Goal: Task Accomplishment & Management: Complete application form

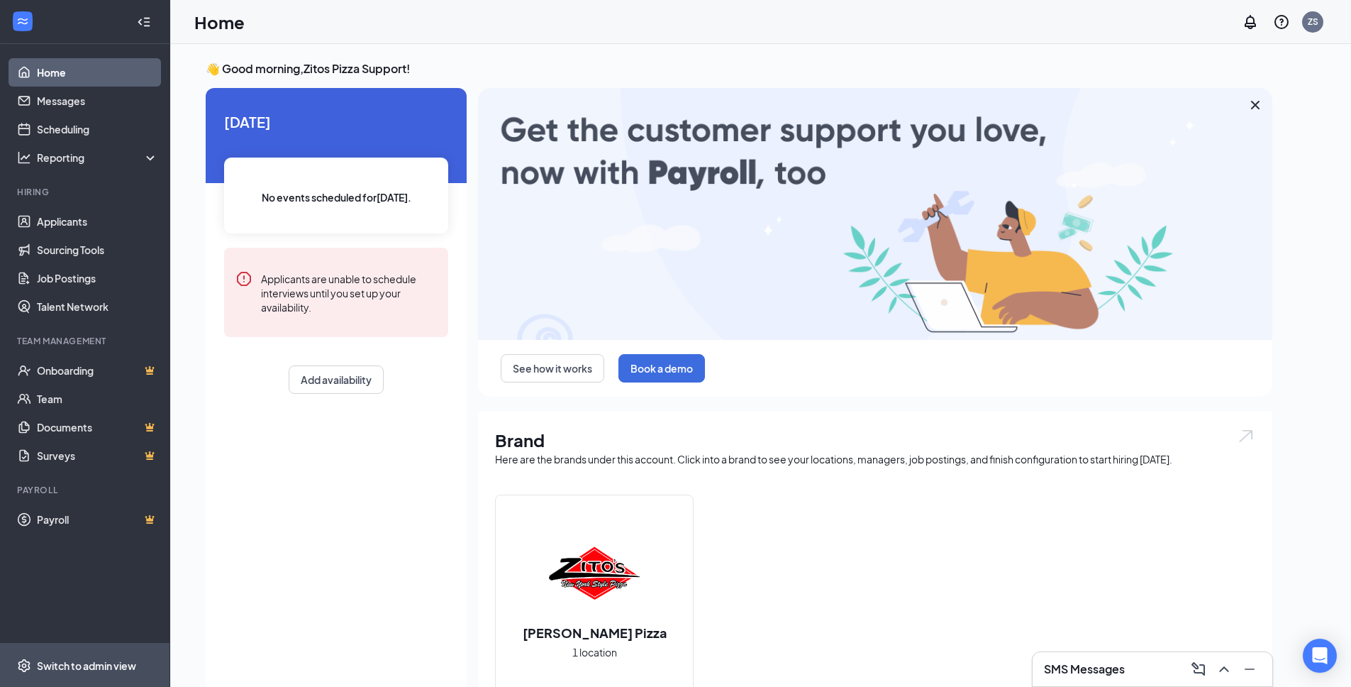
click at [96, 658] on div "Switch to admin view" at bounding box center [86, 665] width 99 height 14
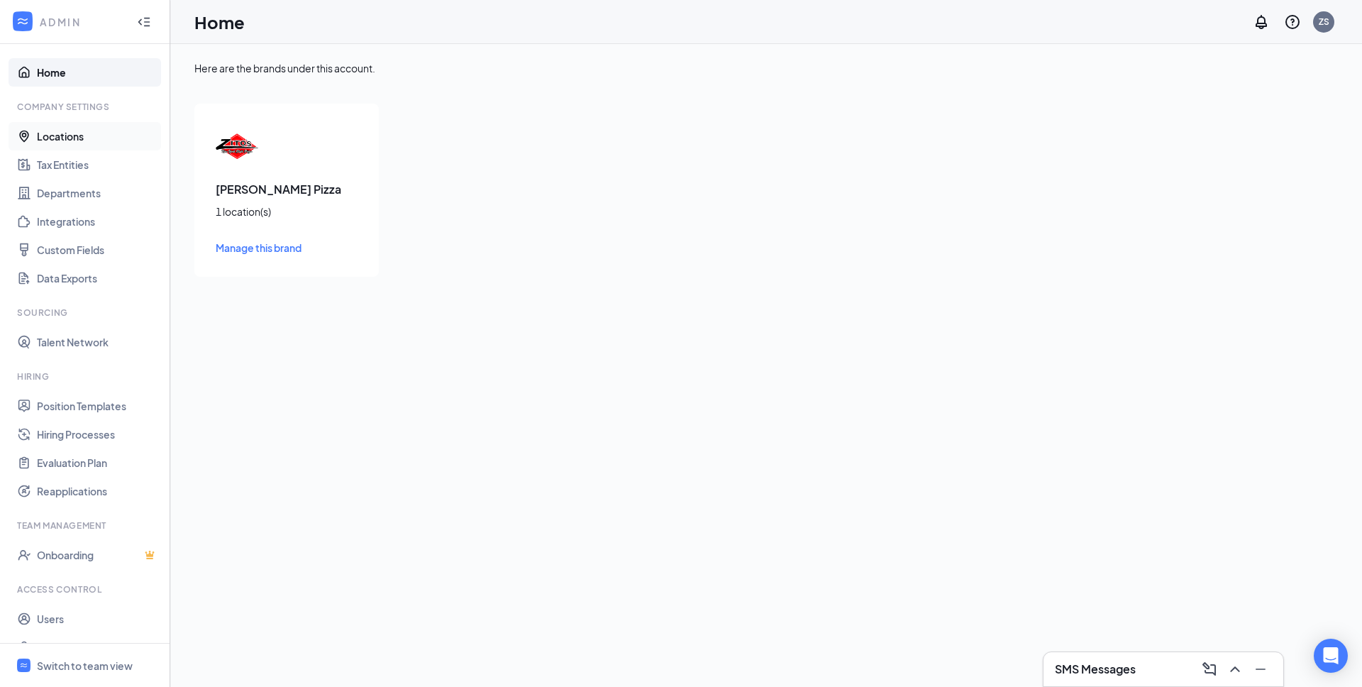
click at [48, 138] on link "Locations" at bounding box center [97, 136] width 121 height 28
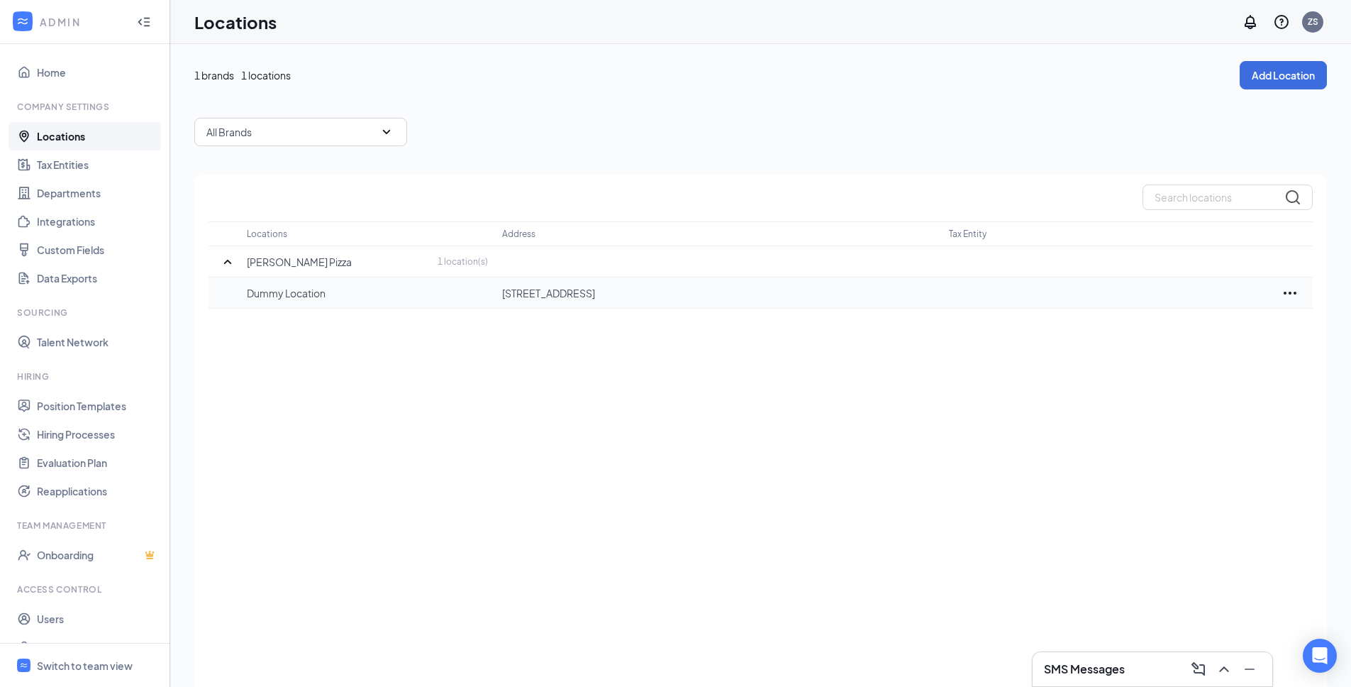
click at [1293, 295] on icon "Ellipses" at bounding box center [1290, 292] width 17 height 17
click at [83, 167] on link "Tax Entities" at bounding box center [97, 164] width 121 height 28
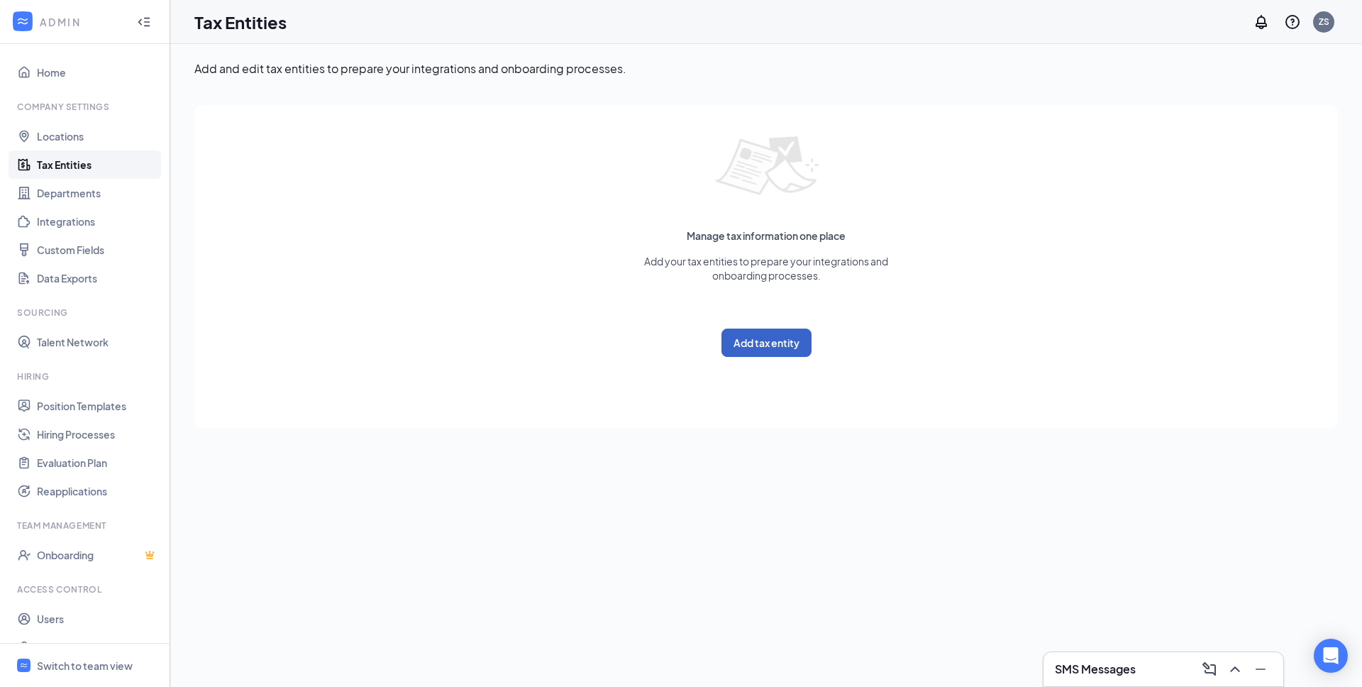
click at [769, 340] on button "Add tax entity" at bounding box center [766, 342] width 90 height 28
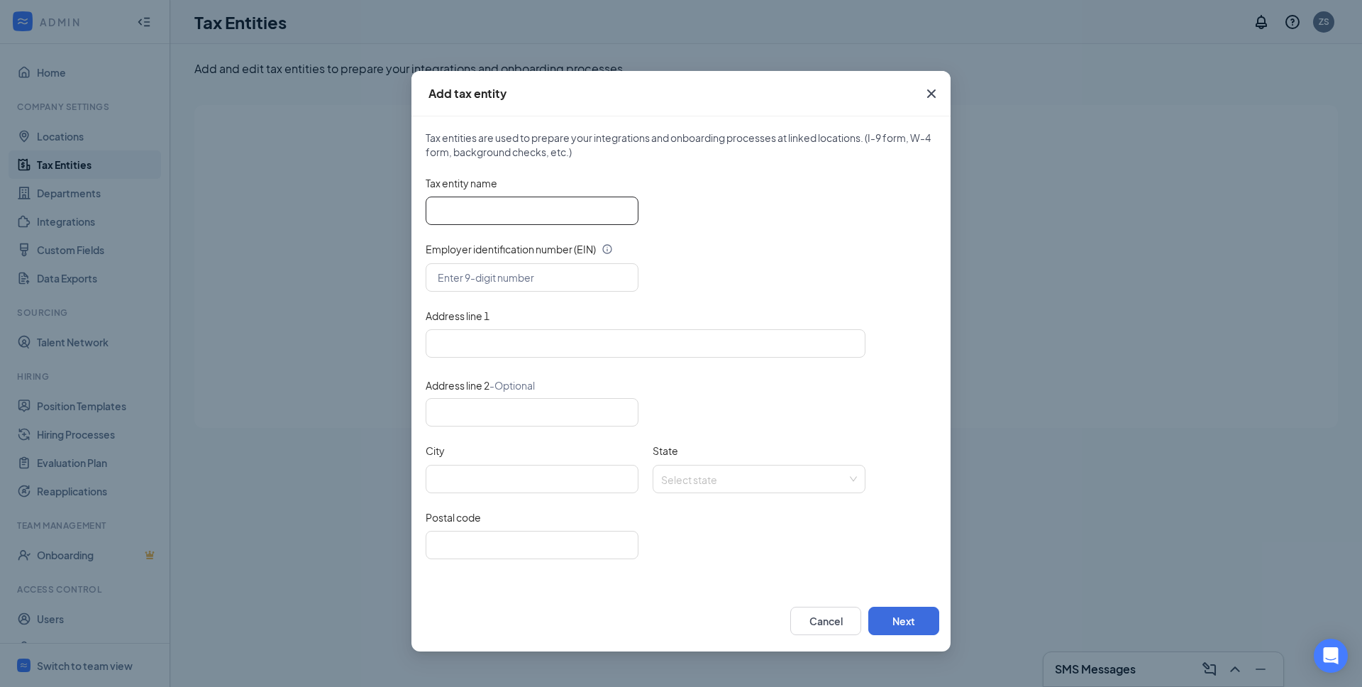
click at [459, 211] on input "Tax entity name" at bounding box center [532, 210] width 213 height 28
click at [456, 209] on input "Tax entity name" at bounding box center [532, 210] width 213 height 28
paste input "ACJ Management Inc."
type input "ACJ Management Inc."
click at [416, 272] on div "Tax entities are used to prepare your integrations and onboarding processes at …" at bounding box center [680, 353] width 539 height 474
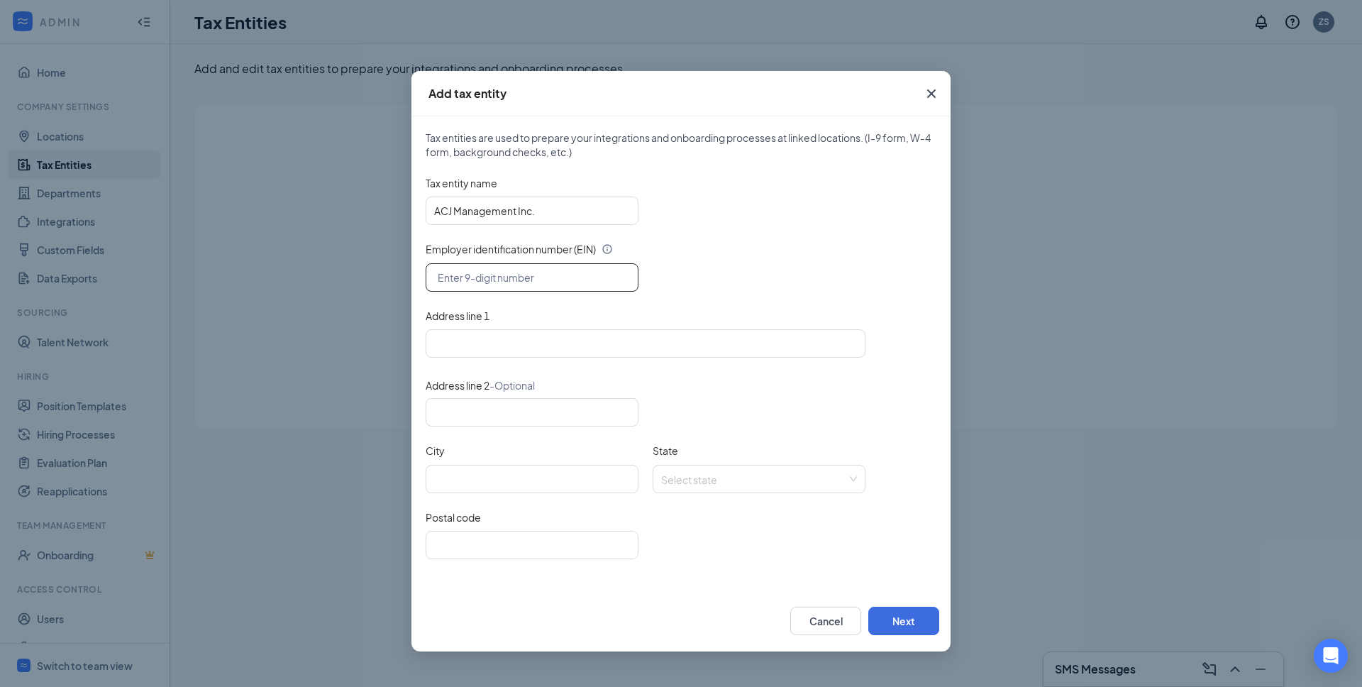
click at [494, 287] on input "text" at bounding box center [532, 277] width 213 height 28
click at [474, 278] on input "text" at bounding box center [532, 277] width 213 height 28
paste input "[US_EMPLOYER_IDENTIFICATION_NUMBER]"
type input "[US_EMPLOYER_IDENTIFICATION_NUMBER]"
click at [453, 345] on input "Address line 1" at bounding box center [646, 343] width 440 height 28
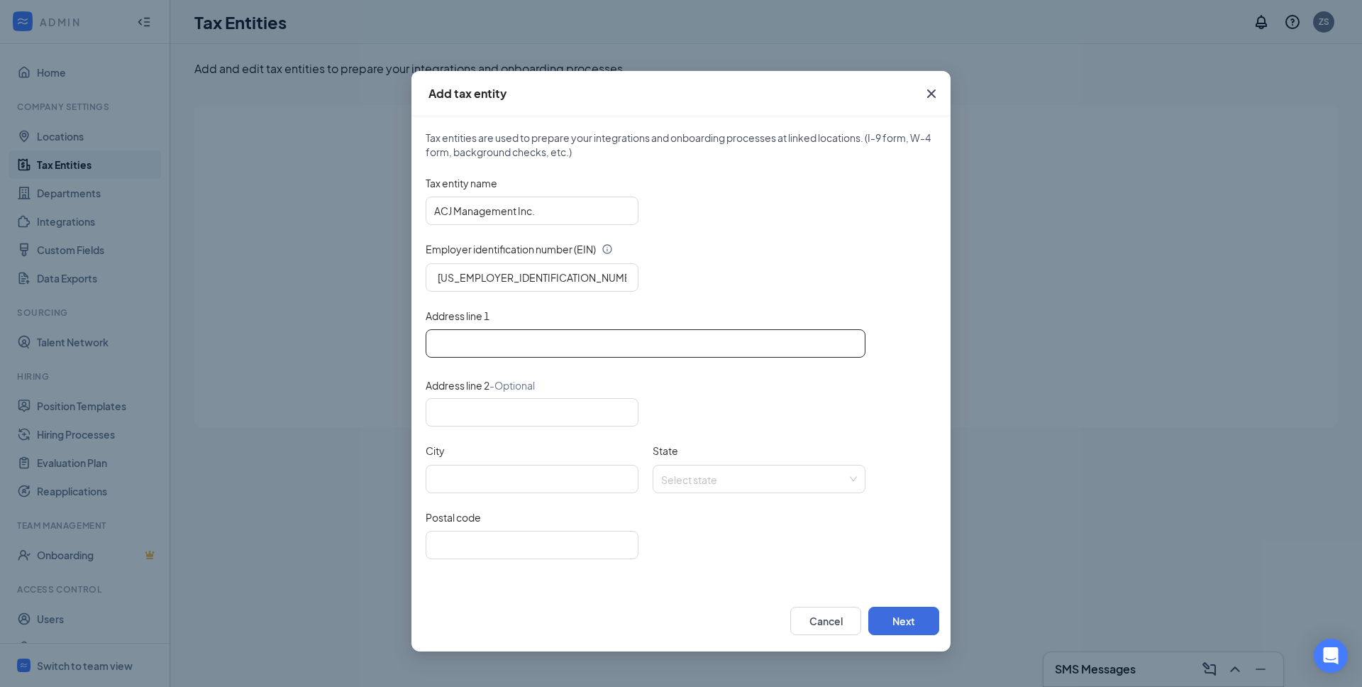
click at [474, 343] on input "Address line 1" at bounding box center [646, 343] width 440 height 28
paste input "[STREET_ADDRESS]"
click at [624, 346] on input "[STREET_ADDRESS]" at bounding box center [646, 343] width 440 height 28
type input "[STREET_ADDRESS]"
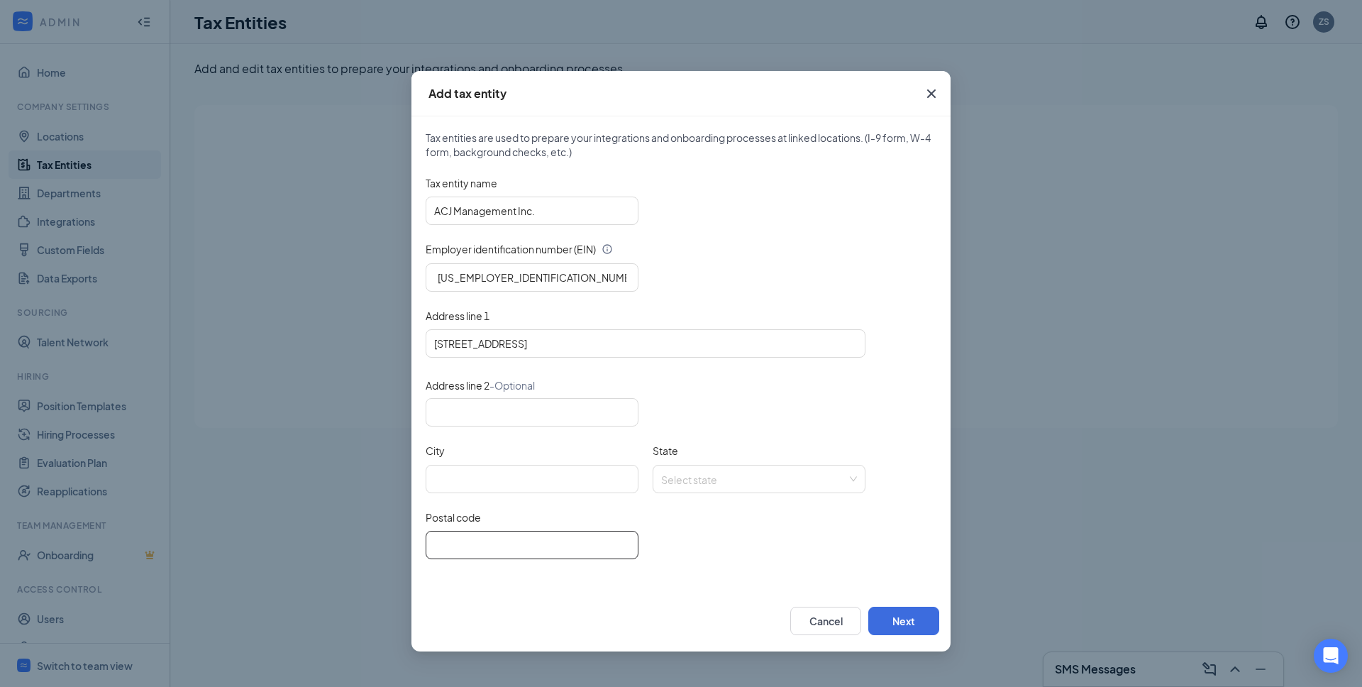
click at [538, 539] on input "Postal code" at bounding box center [532, 544] width 213 height 28
paste input "92865"
type input "92865"
click at [562, 350] on input "[STREET_ADDRESS]" at bounding box center [646, 343] width 440 height 28
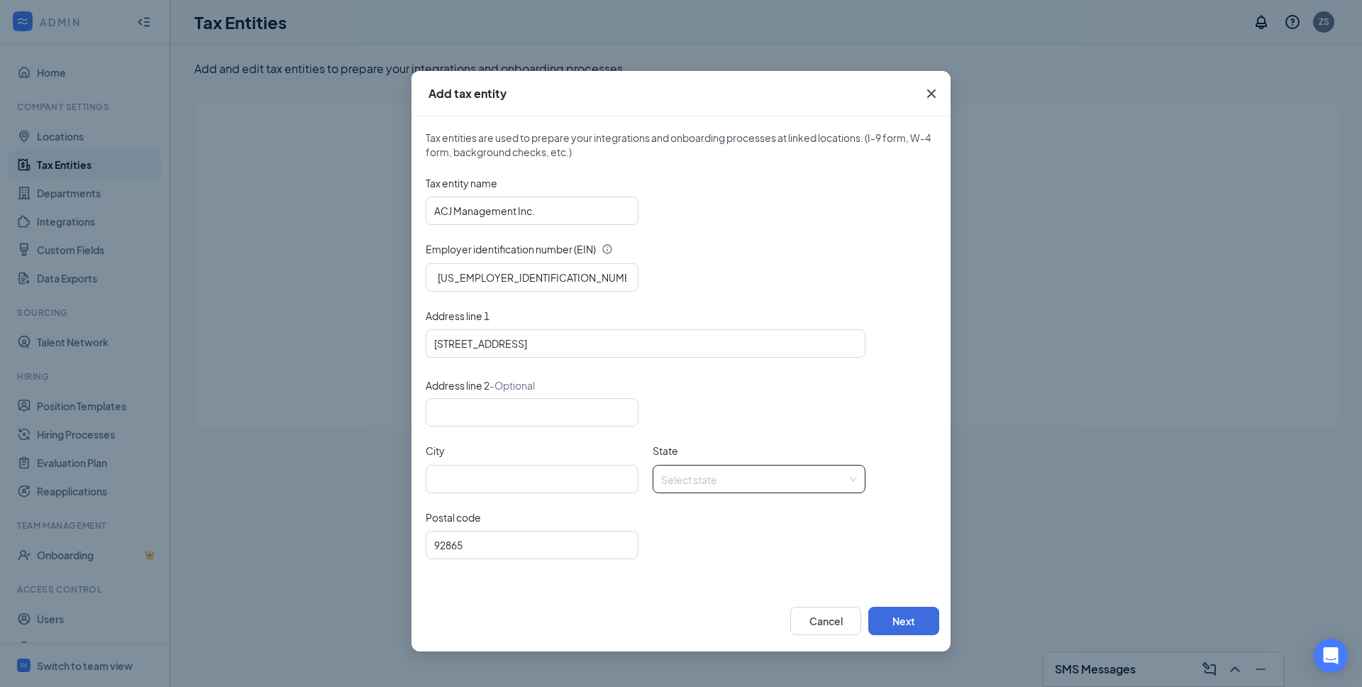
click at [706, 482] on input "State" at bounding box center [754, 475] width 186 height 21
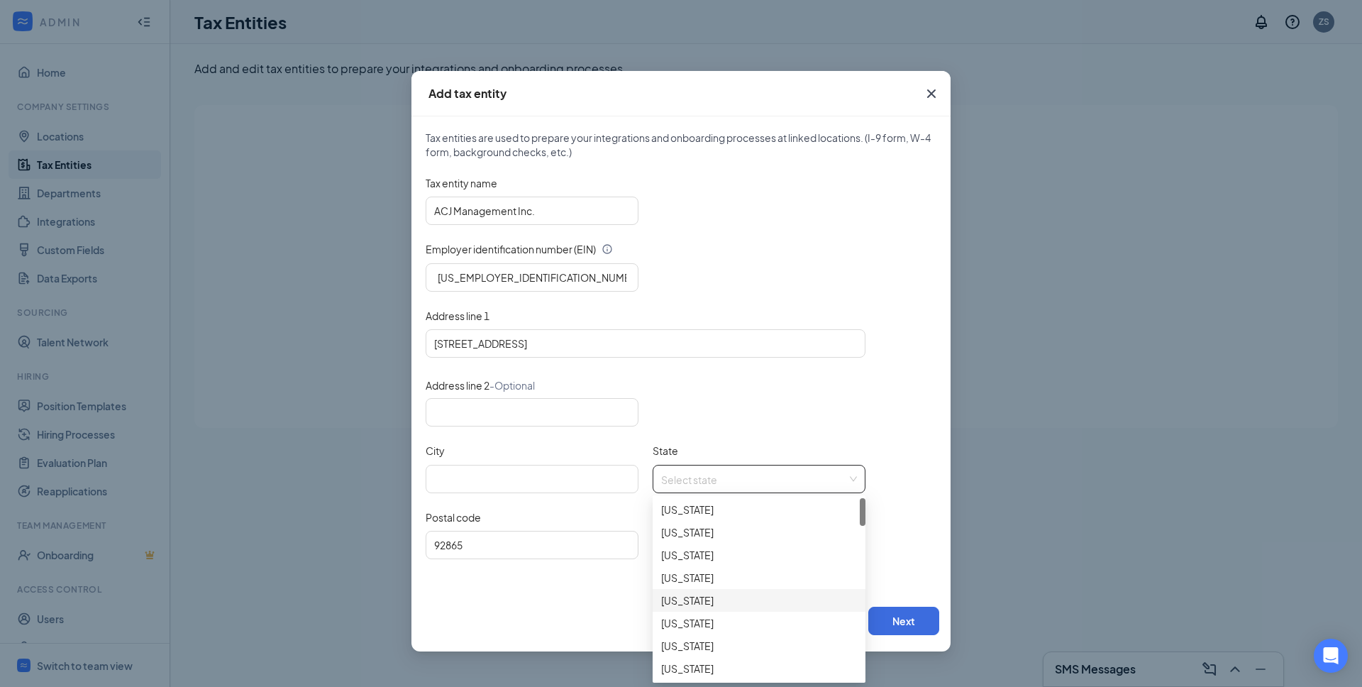
click at [693, 601] on div "[US_STATE]" at bounding box center [759, 600] width 196 height 16
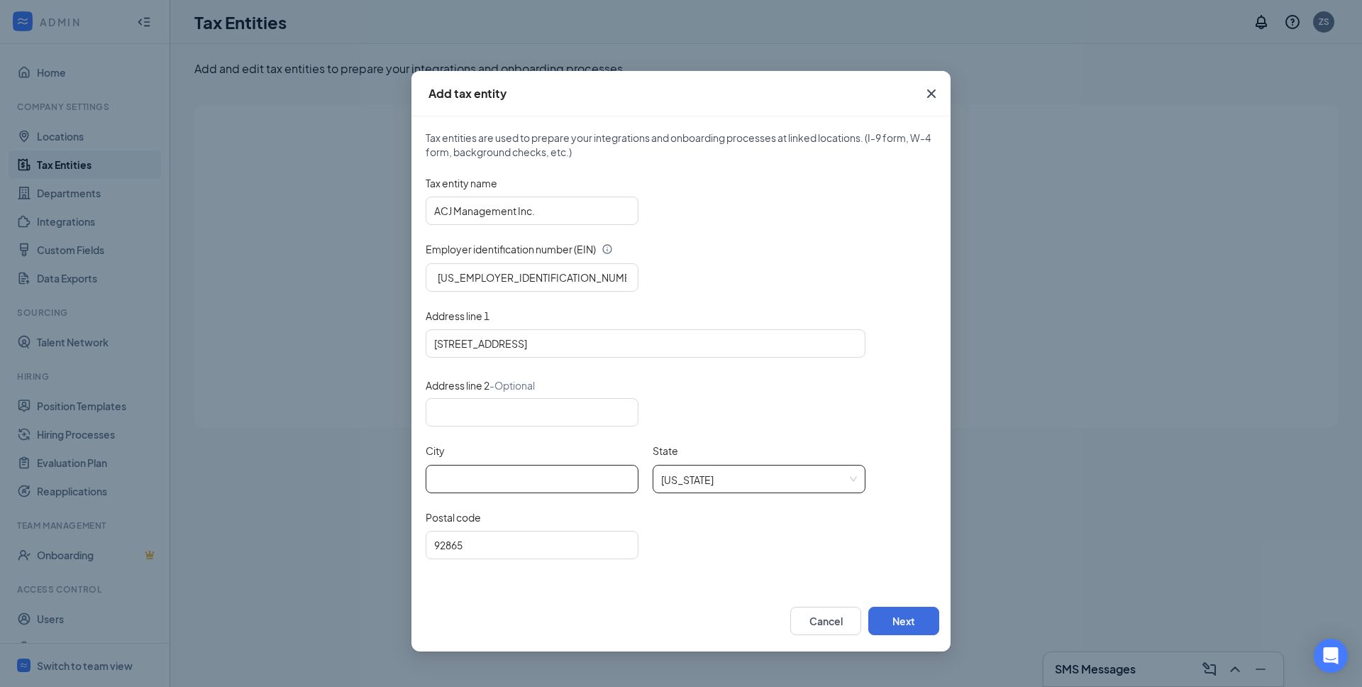
click at [525, 485] on input "City" at bounding box center [532, 479] width 213 height 28
paste input "CA"
type input "CA"
drag, startPoint x: 550, startPoint y: 345, endPoint x: 621, endPoint y: 345, distance: 70.9
click at [621, 345] on input "[STREET_ADDRESS]" at bounding box center [646, 343] width 440 height 28
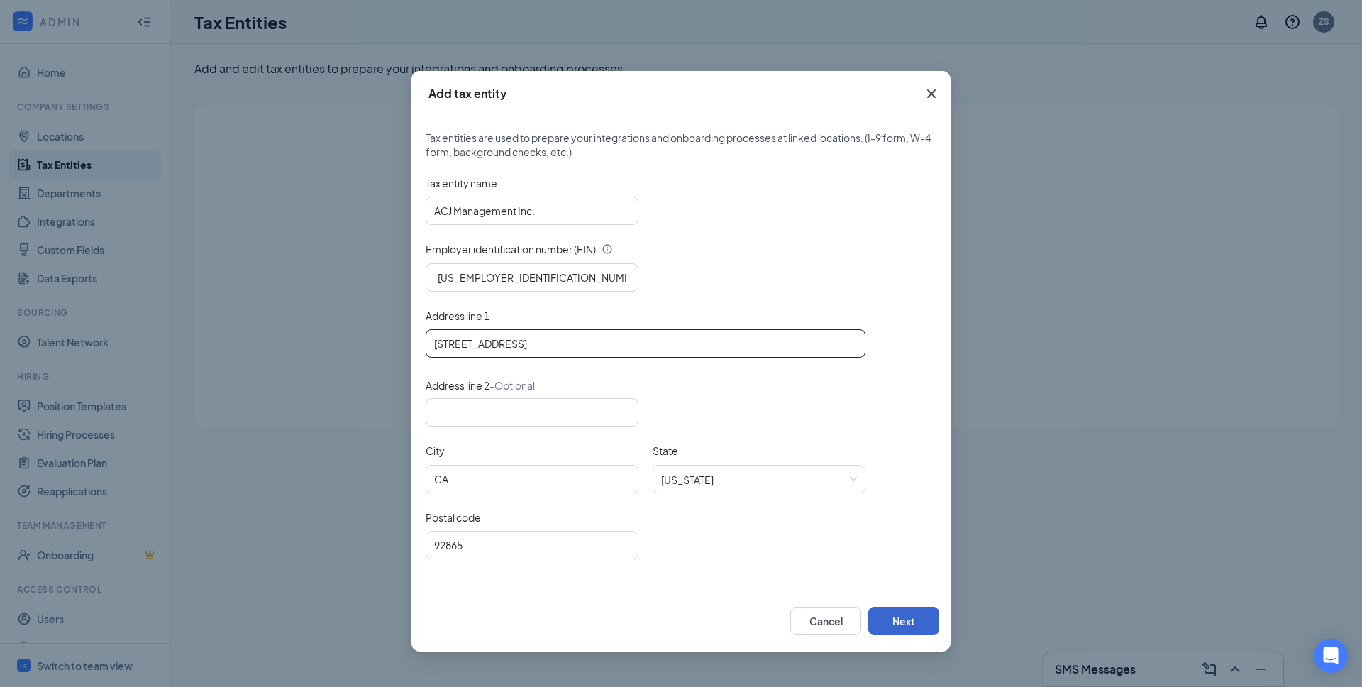
type input "[STREET_ADDRESS]"
click at [928, 622] on button "Next" at bounding box center [903, 620] width 71 height 28
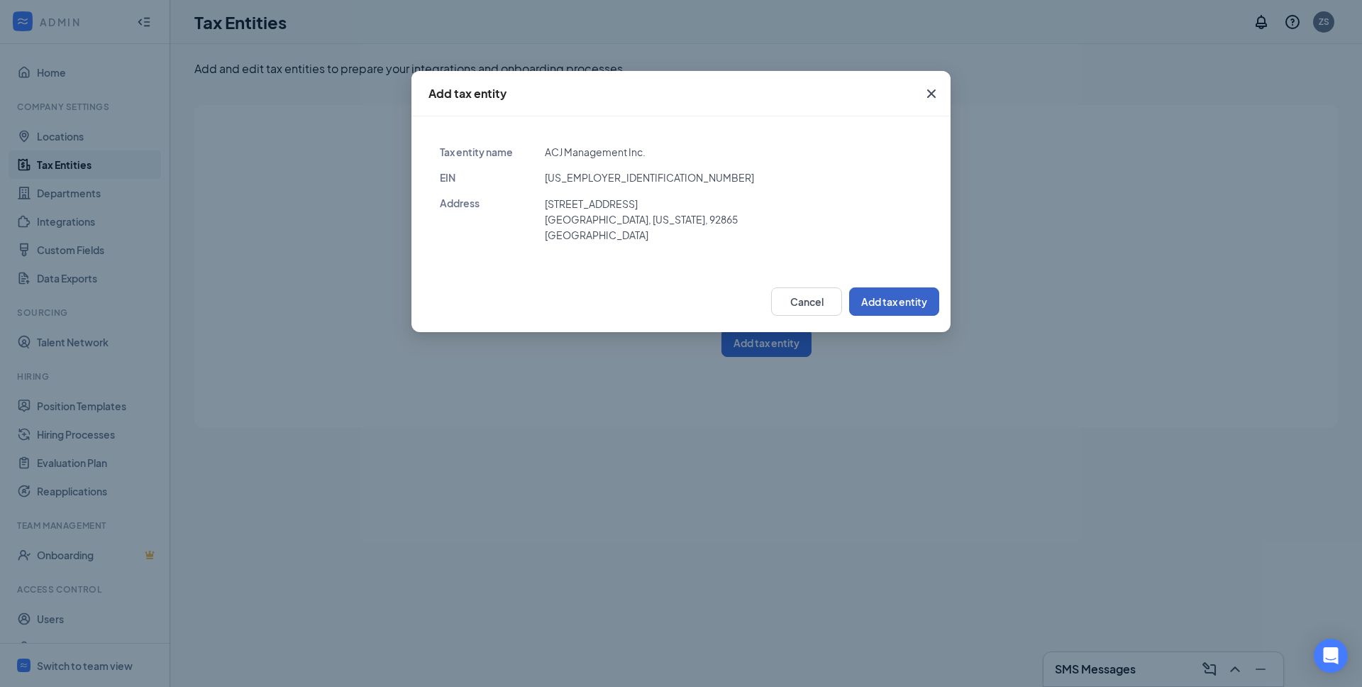
click at [887, 302] on button "Add tax entity" at bounding box center [894, 301] width 90 height 28
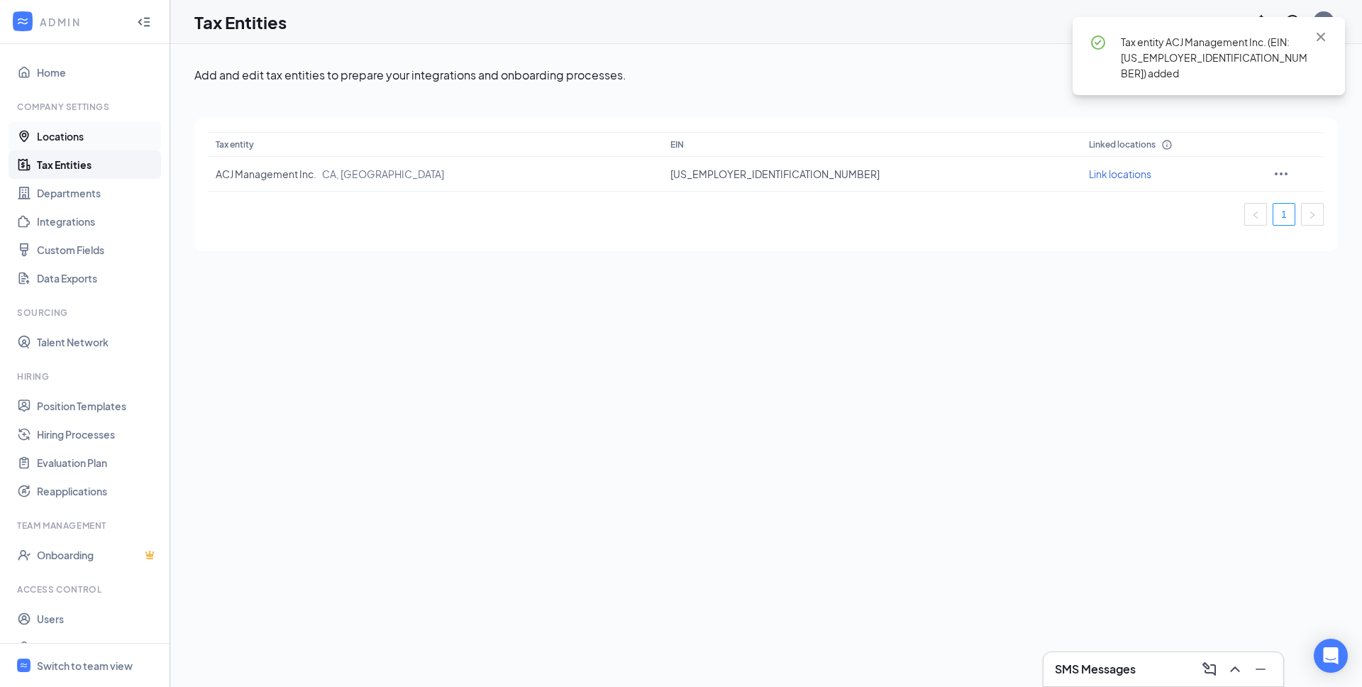
click at [80, 139] on link "Locations" at bounding box center [97, 136] width 121 height 28
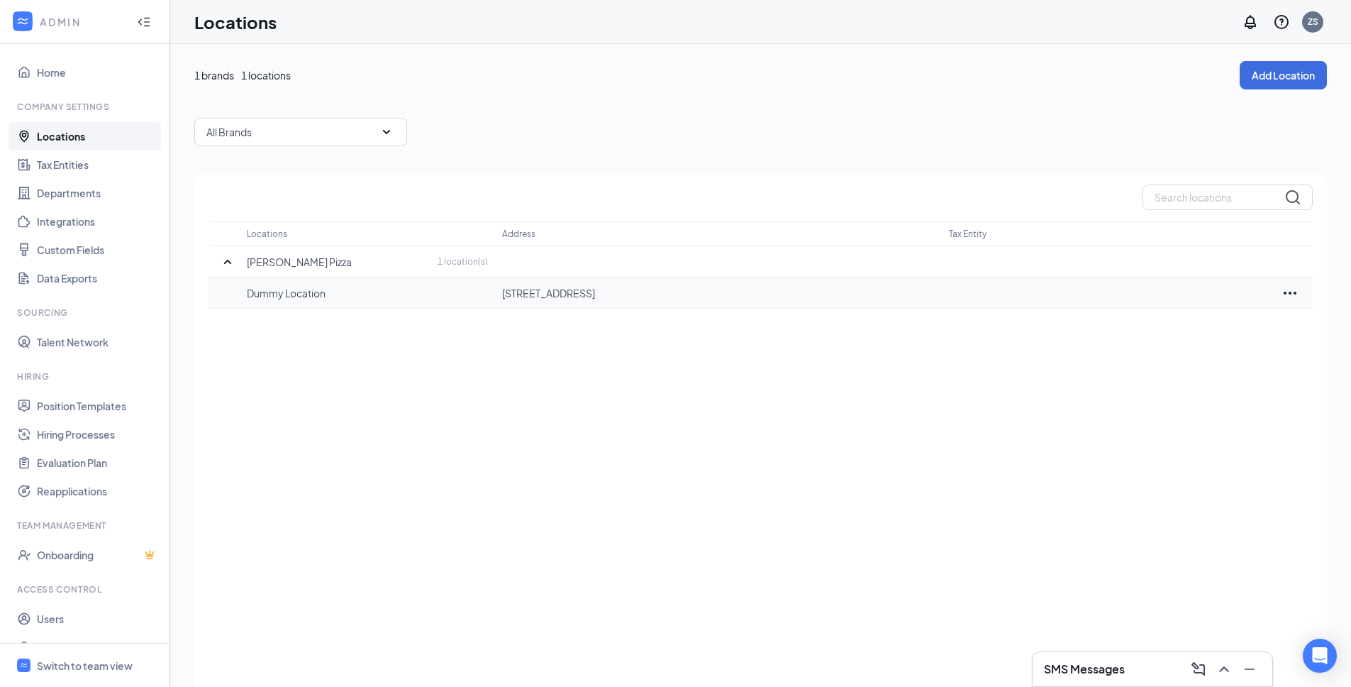
click at [1289, 291] on icon "Ellipses" at bounding box center [1290, 292] width 17 height 17
click at [1185, 339] on p "Edit" at bounding box center [1227, 335] width 119 height 14
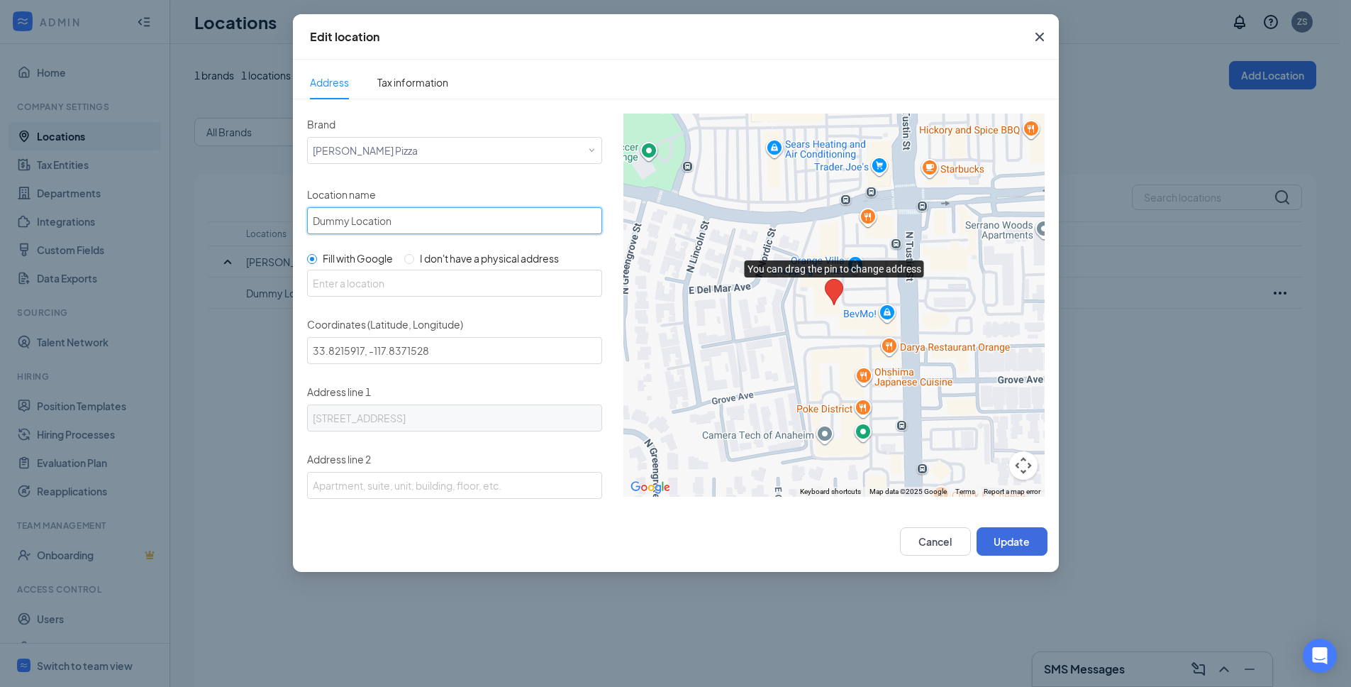
drag, startPoint x: 399, startPoint y: 221, endPoint x: 294, endPoint y: 210, distance: 104.8
click at [295, 210] on div "Brand Select a brand [PERSON_NAME] Pizza Location name Dummy Location Fill with…" at bounding box center [676, 304] width 766 height 411
paste input "[GEOGRAPHIC_DATA]"
type input "[GEOGRAPHIC_DATA]"
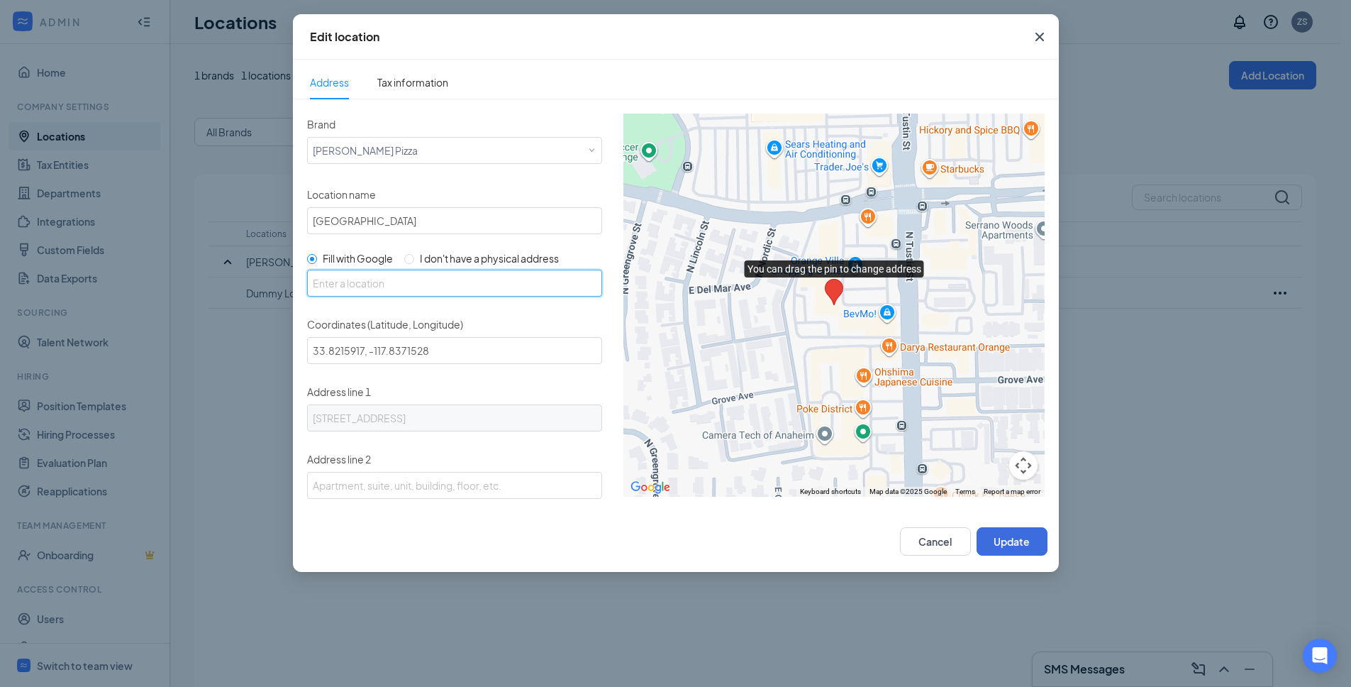
click at [465, 279] on input "text" at bounding box center [454, 283] width 295 height 27
paste input "[STREET_ADDRESS][PERSON_NAME]"
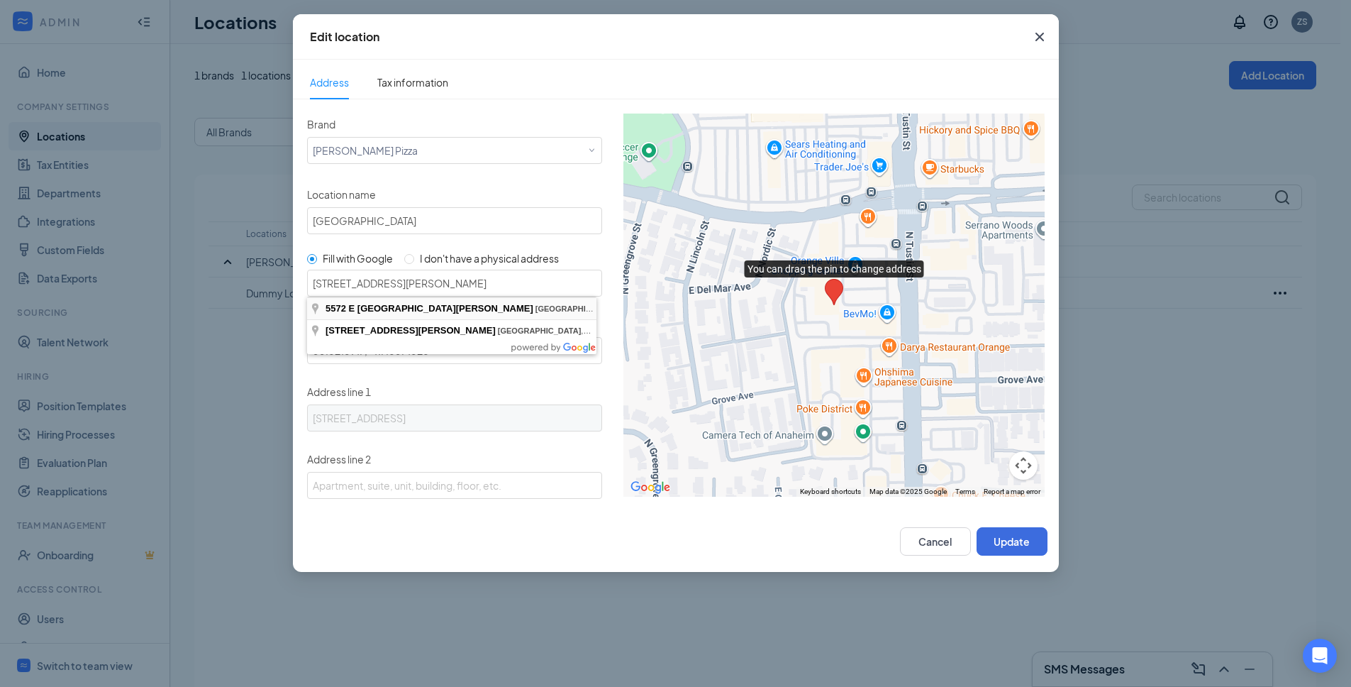
type input "[STREET_ADDRESS][PERSON_NAME]"
type input "33.8501783, -117.7923302"
type input "[STREET_ADDRESS][PERSON_NAME]"
type input "[GEOGRAPHIC_DATA]"
type input "92807"
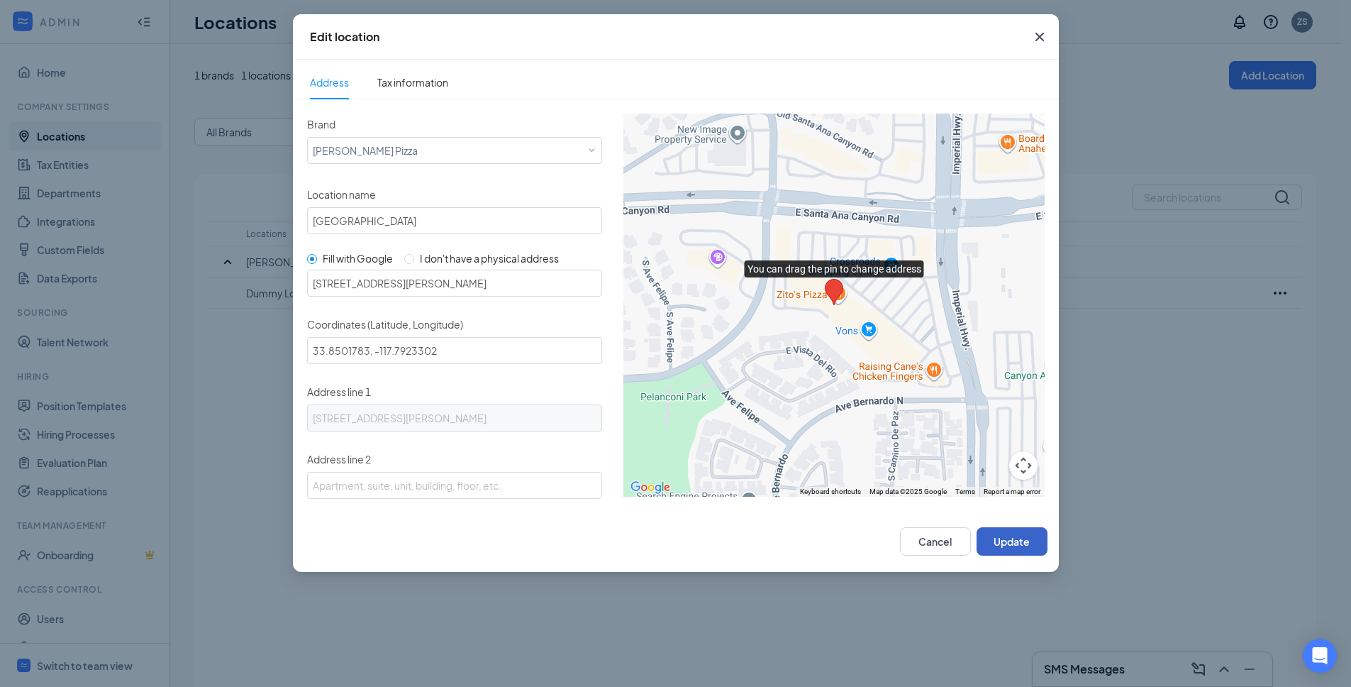
click at [1025, 543] on button "Update" at bounding box center [1012, 541] width 71 height 28
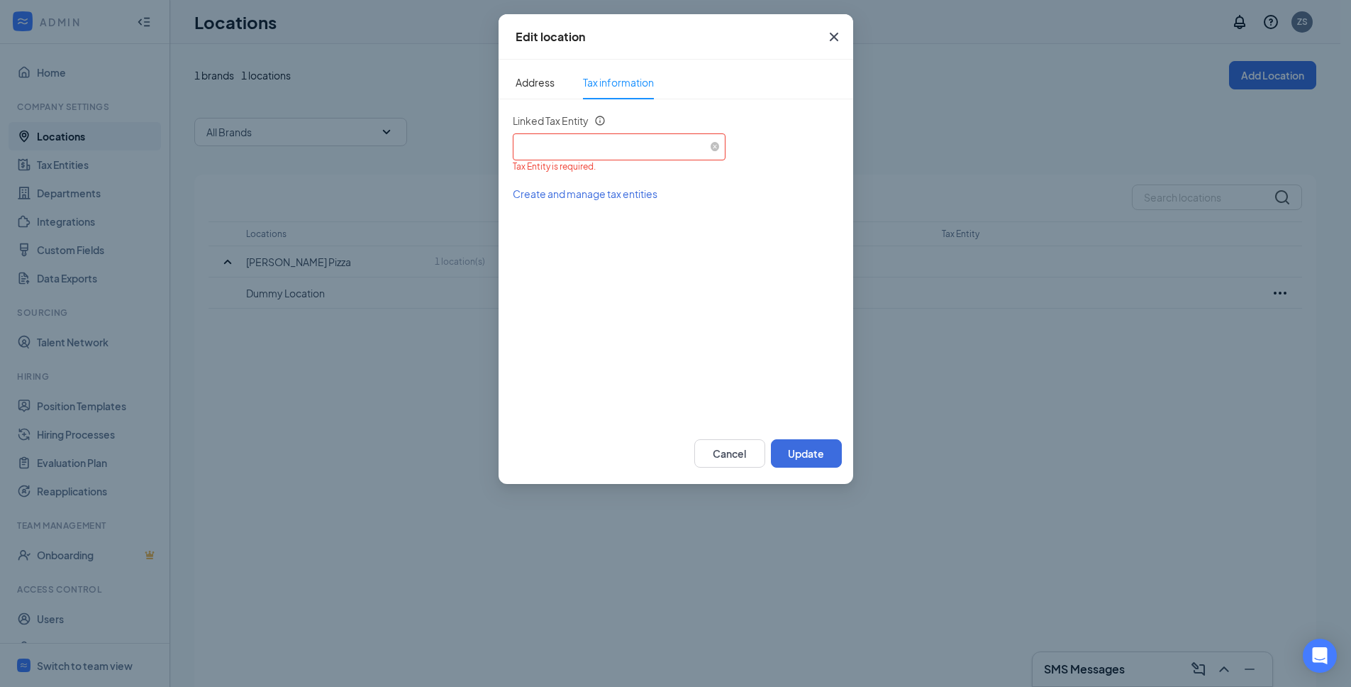
click at [662, 136] on div "Select an existing tax entity" at bounding box center [618, 144] width 201 height 21
click at [612, 184] on span "ACJ Management Inc. (EIN: [US_EMPLOYER_IDENTIFICATION_NUMBER])" at bounding box center [692, 186] width 338 height 14
click at [789, 450] on button "Update" at bounding box center [806, 453] width 71 height 28
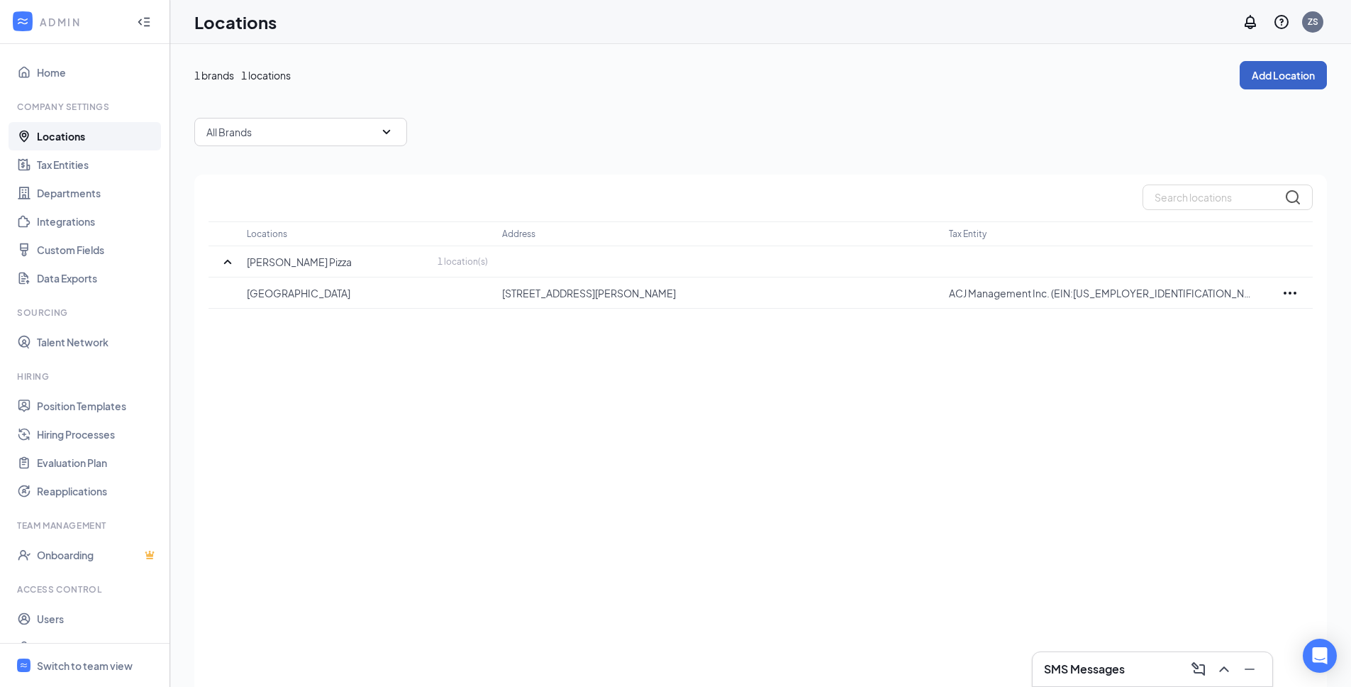
click at [1280, 82] on button "Add Location" at bounding box center [1283, 75] width 87 height 28
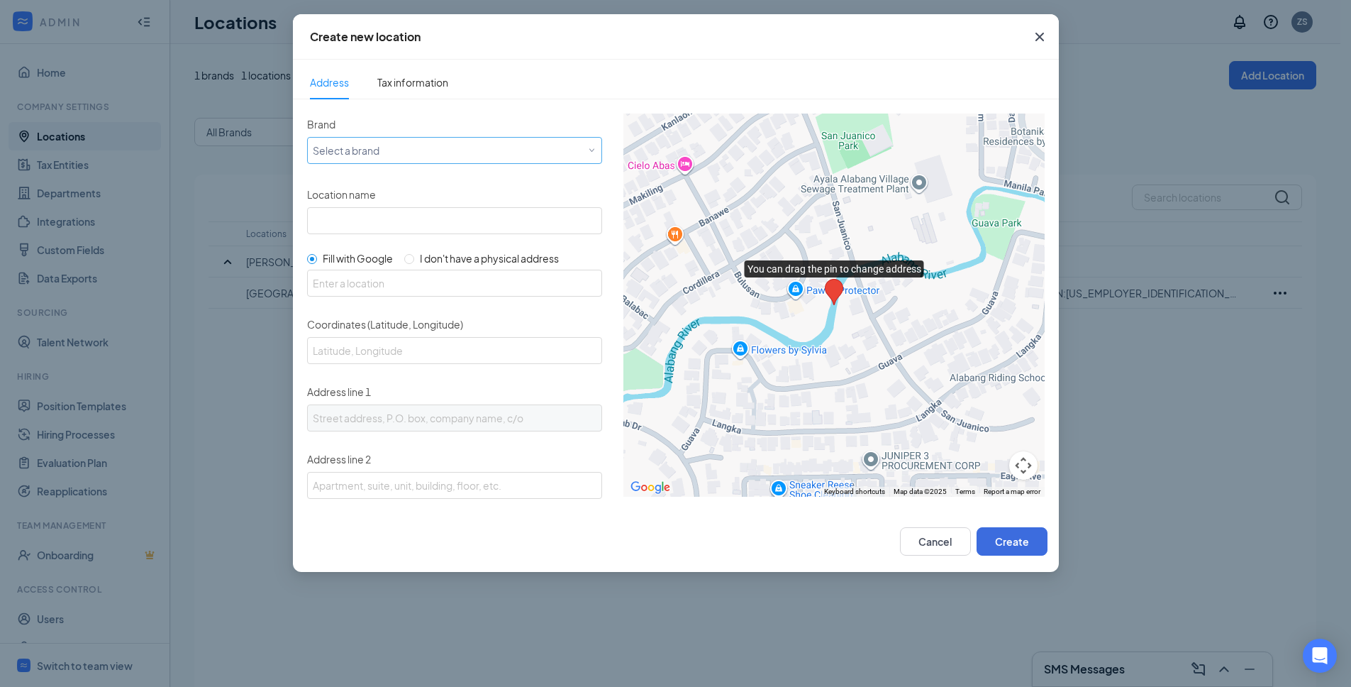
click at [352, 148] on div "Select a brand" at bounding box center [451, 149] width 277 height 17
click at [351, 179] on span "[PERSON_NAME] Pizza" at bounding box center [364, 179] width 105 height 14
click at [360, 227] on input "Location name" at bounding box center [454, 220] width 295 height 27
paste input "[PERSON_NAME] & [PERSON_NAME]"
type input "[PERSON_NAME] & [PERSON_NAME]"
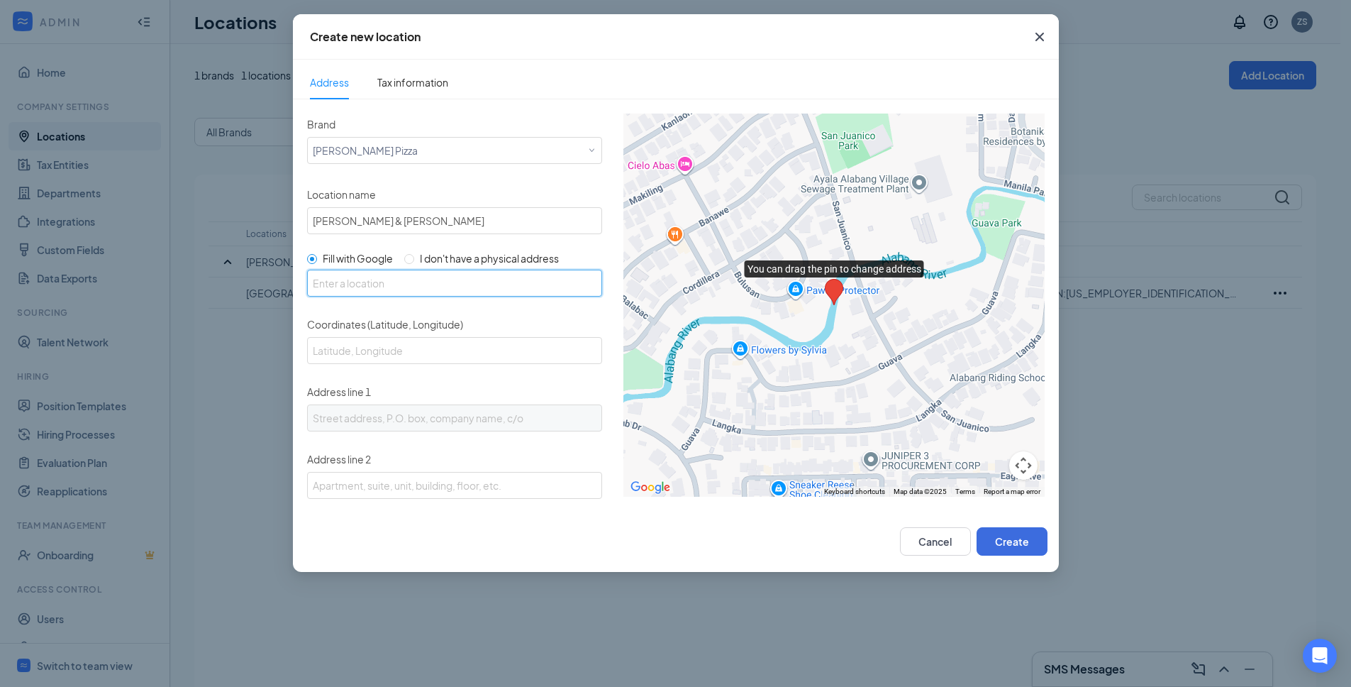
click at [355, 281] on input "text" at bounding box center [454, 283] width 295 height 27
click at [417, 284] on input "text" at bounding box center [454, 283] width 295 height 27
paste input "[STREET_ADDRESS][PERSON_NAME]"
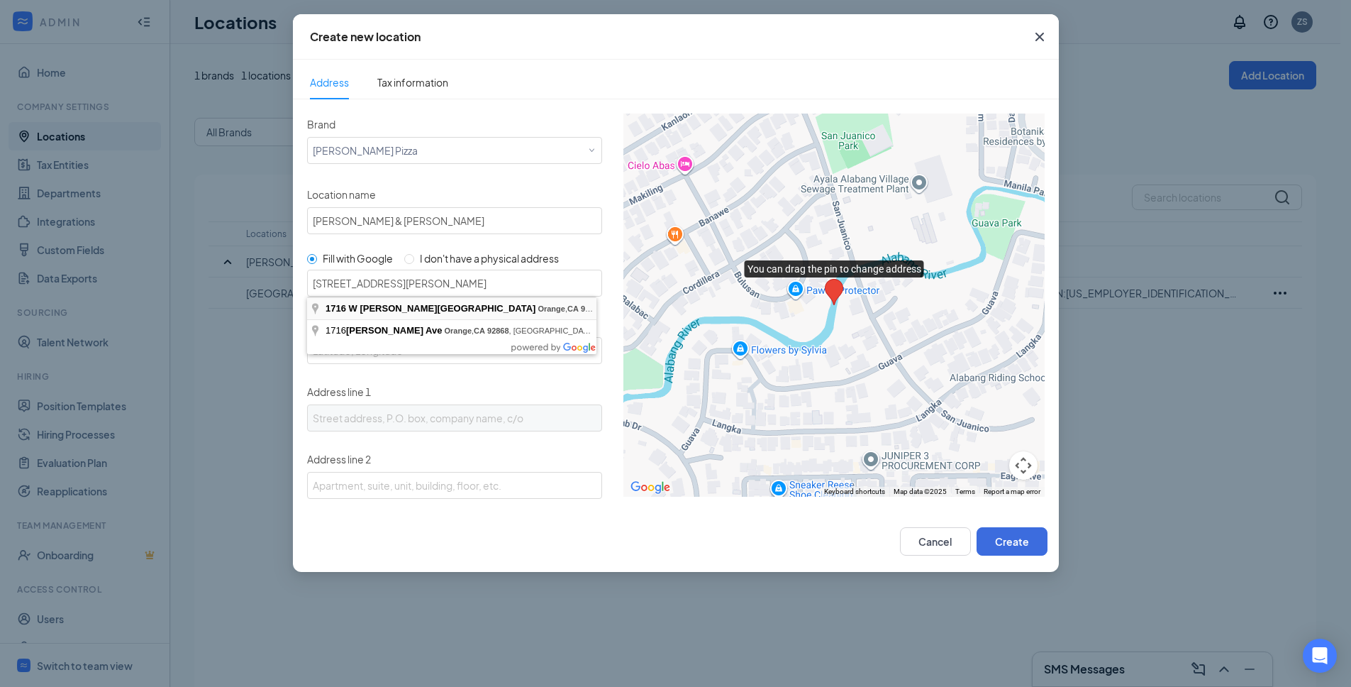
type input "[STREET_ADDRESS][PERSON_NAME]"
type input "33.7873982, -117.8712978"
type input "[STREET_ADDRESS][PERSON_NAME]"
type input "Orange"
type input "CA"
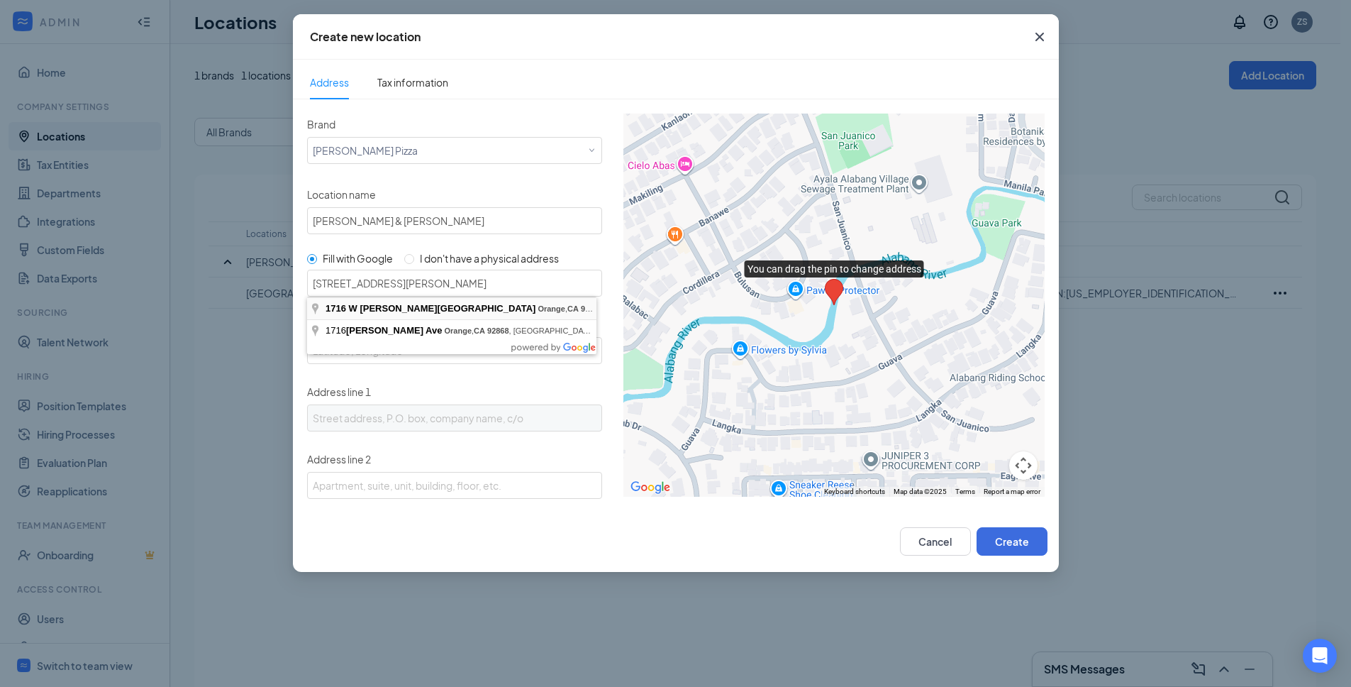
type input "92868"
type input "US"
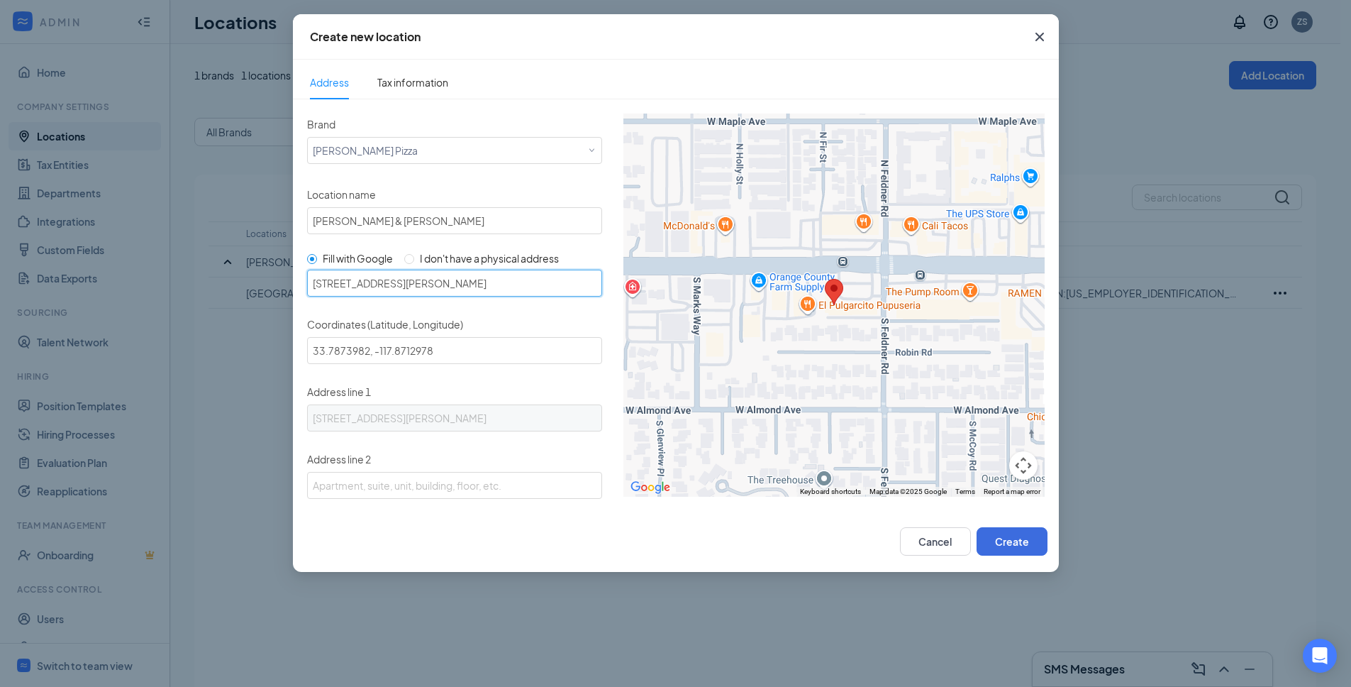
click at [356, 284] on input "[STREET_ADDRESS][PERSON_NAME]" at bounding box center [454, 283] width 295 height 27
type input "V"
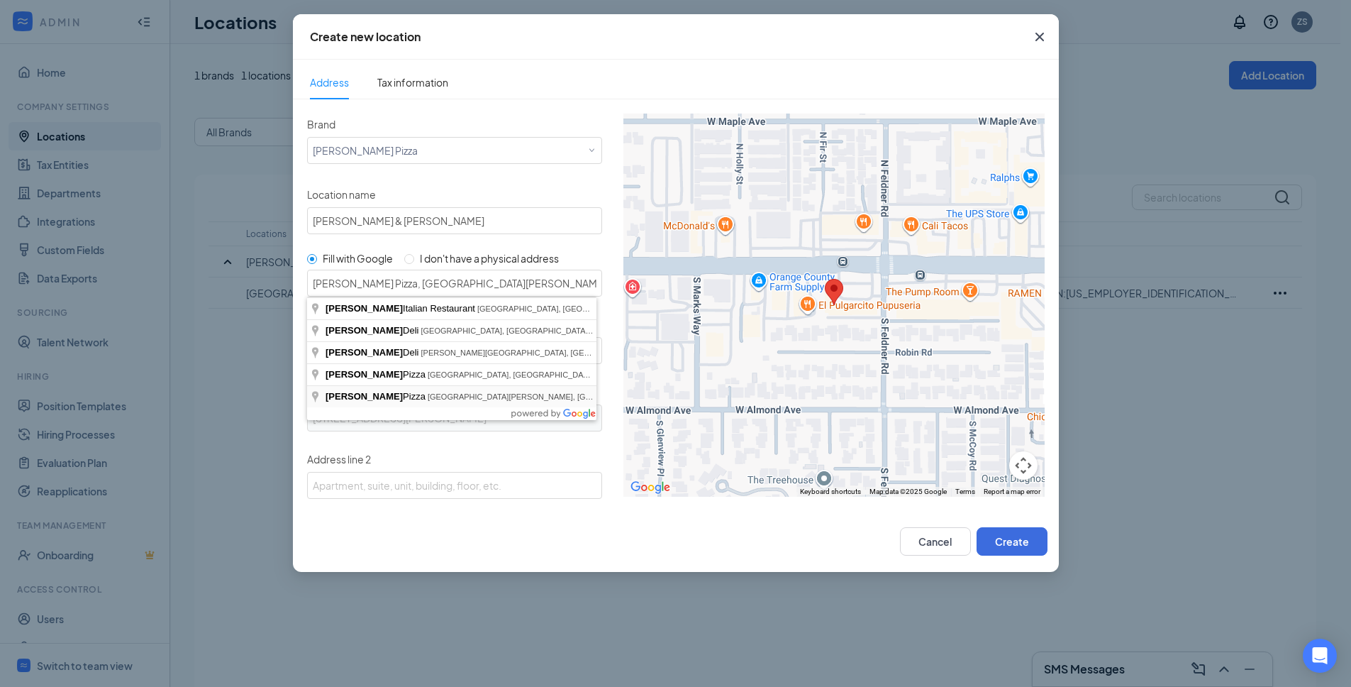
type input "[STREET_ADDRESS][PERSON_NAME]"
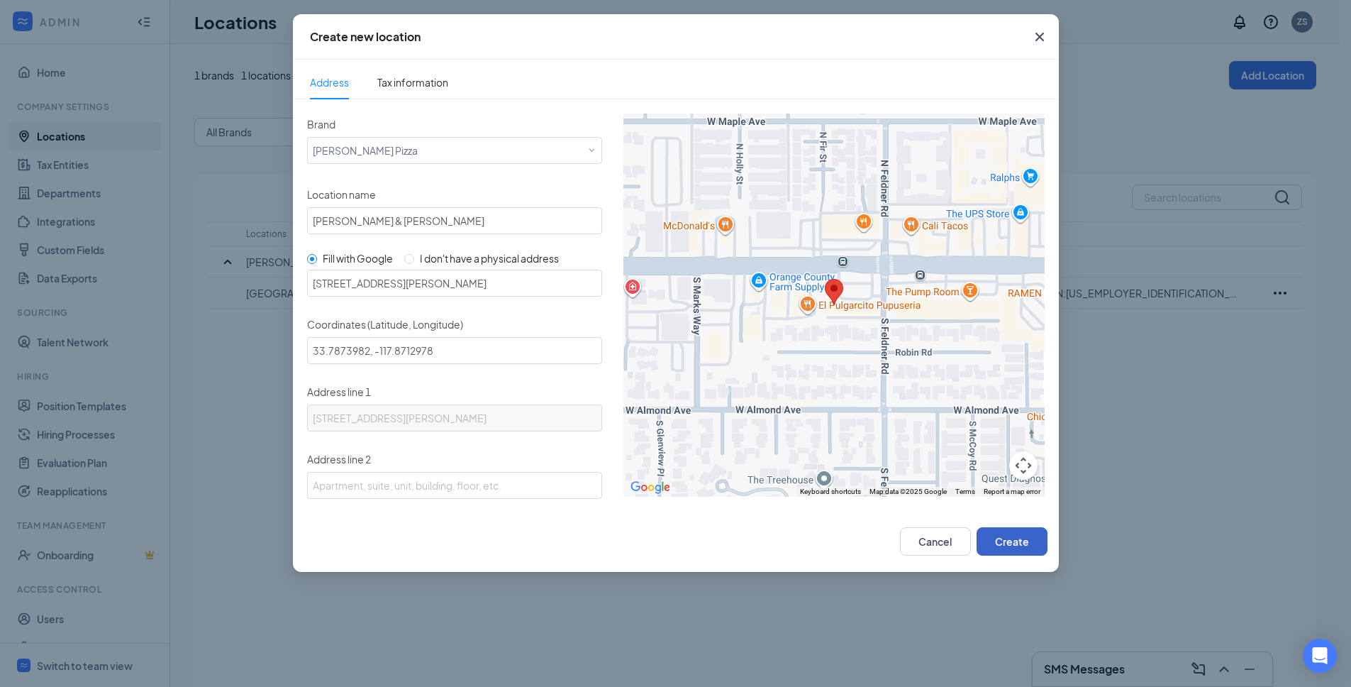
click at [1010, 540] on button "Create" at bounding box center [1012, 541] width 71 height 28
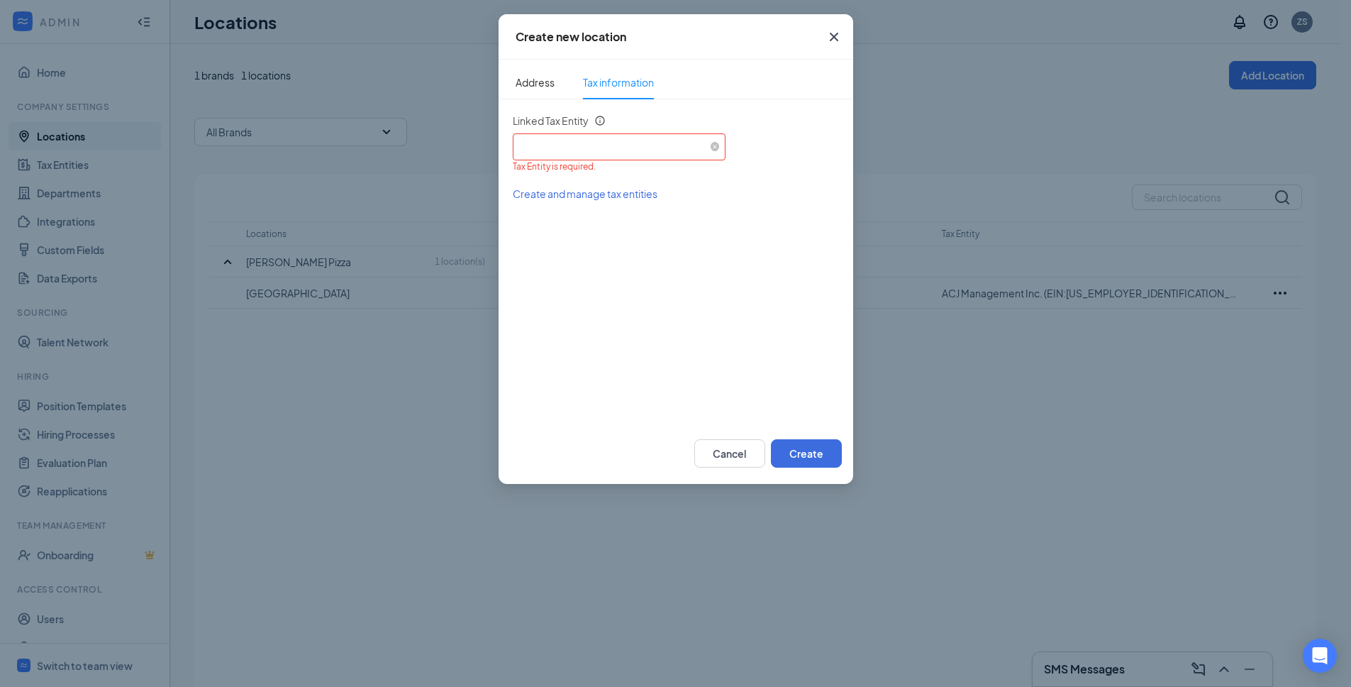
click at [548, 134] on div "Select an existing tax entity" at bounding box center [618, 144] width 201 height 21
click at [590, 187] on span "ACJ Management Inc. (EIN: [US_EMPLOYER_IDENTIFICATION_NUMBER])" at bounding box center [692, 186] width 338 height 14
click at [811, 452] on button "Create" at bounding box center [806, 453] width 71 height 28
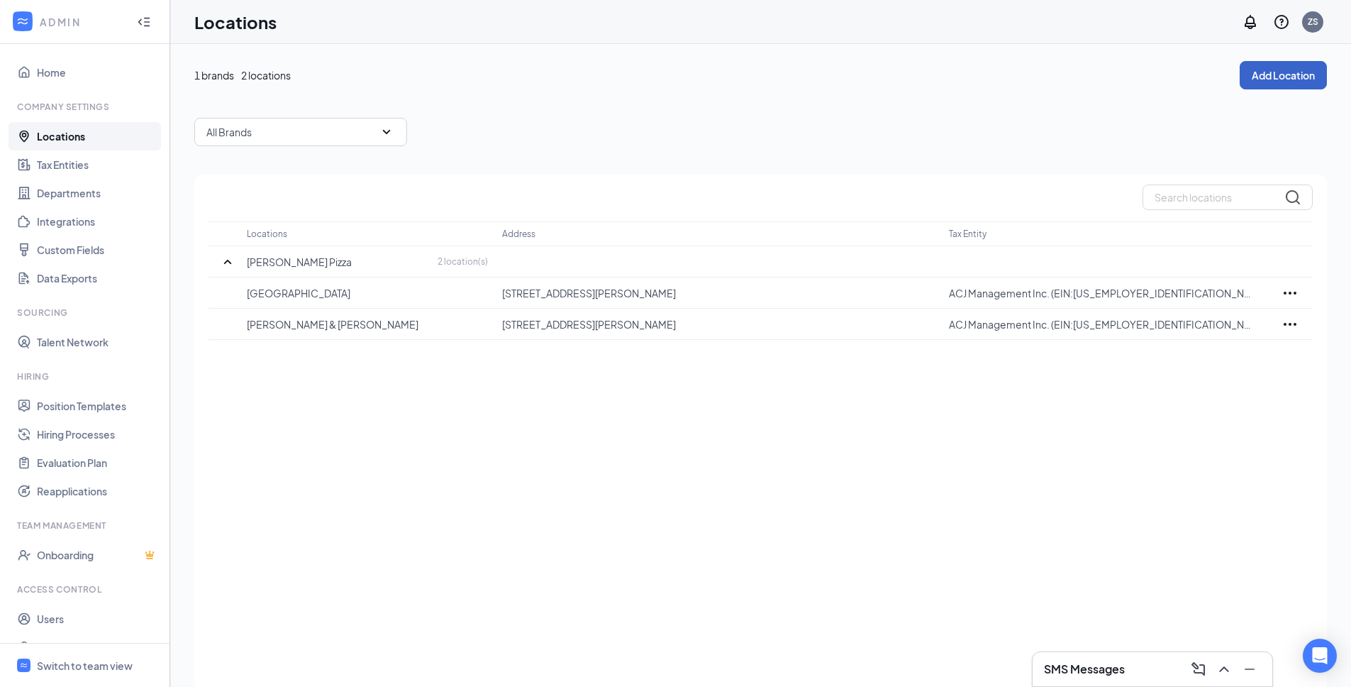
click at [1274, 83] on button "Add Location" at bounding box center [1283, 75] width 87 height 28
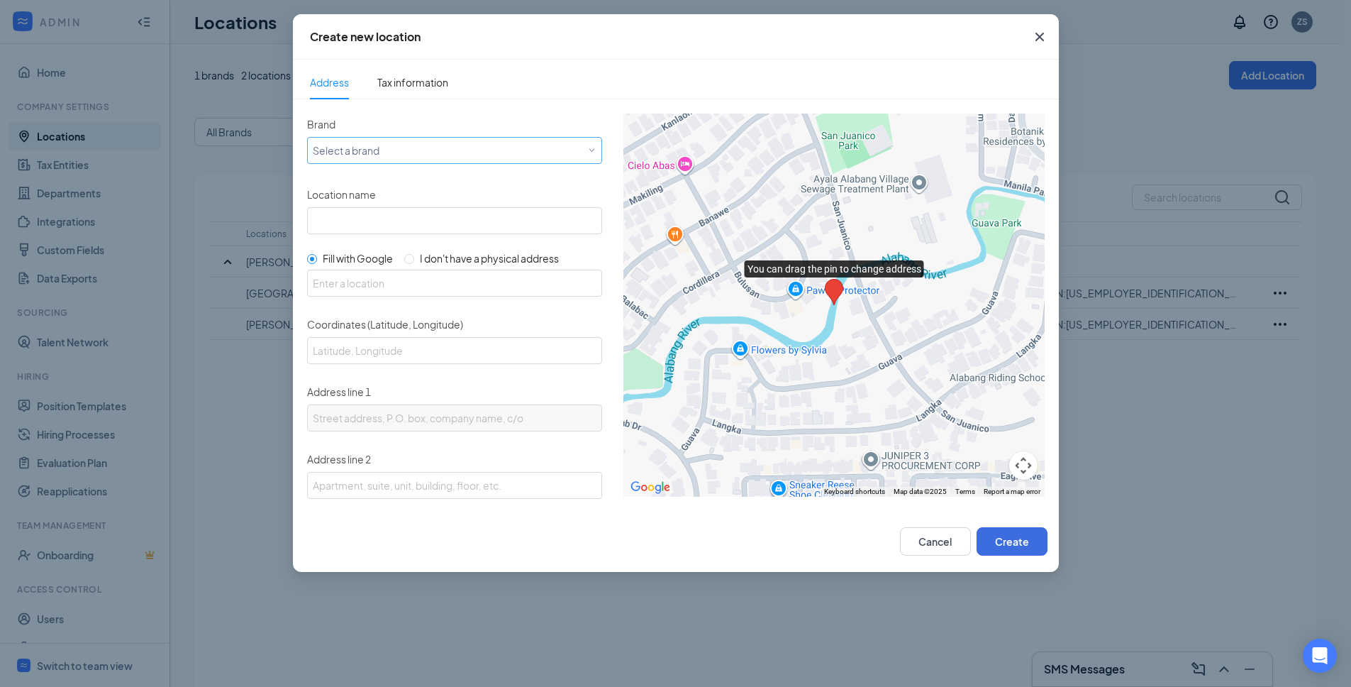
click at [374, 150] on div "Select a brand" at bounding box center [451, 149] width 277 height 17
click at [362, 179] on span "[PERSON_NAME] Pizza" at bounding box center [364, 179] width 105 height 14
click at [349, 217] on input "Location name" at bounding box center [454, 220] width 295 height 27
paste input "Old Town Orange"
type input "Old Town Orange"
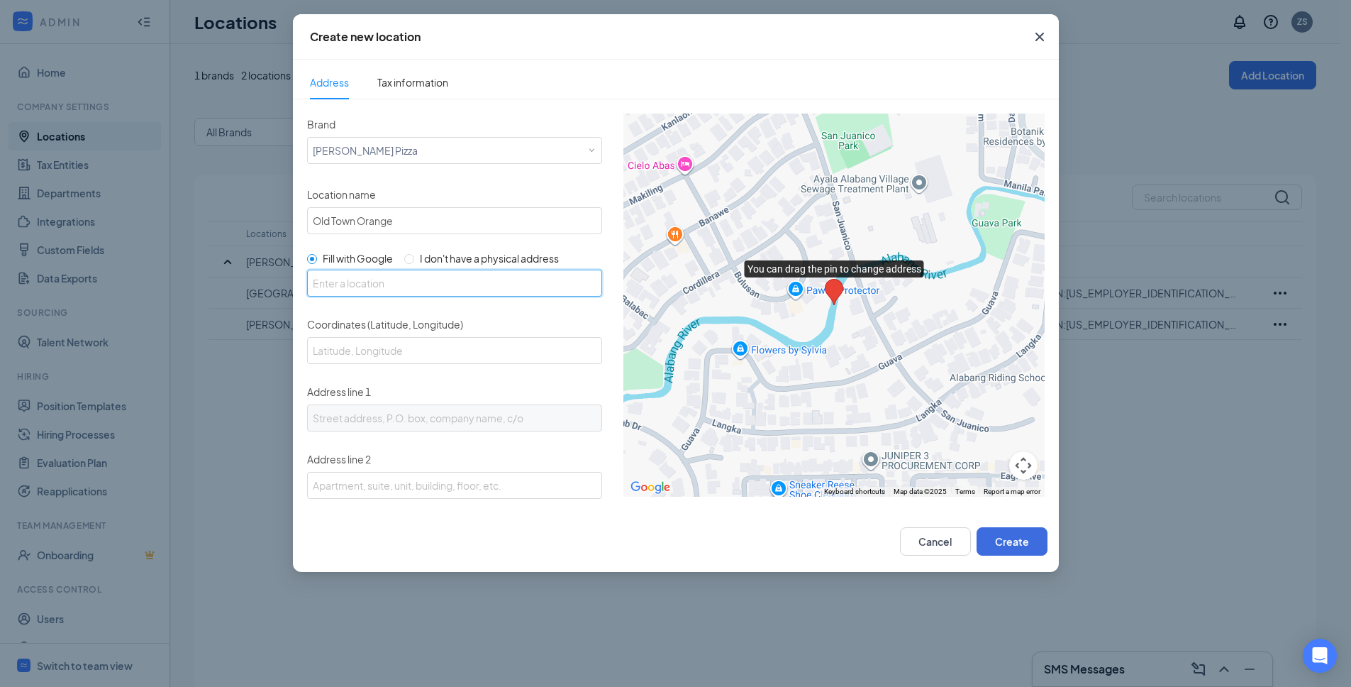
click at [394, 282] on input "text" at bounding box center [454, 283] width 295 height 27
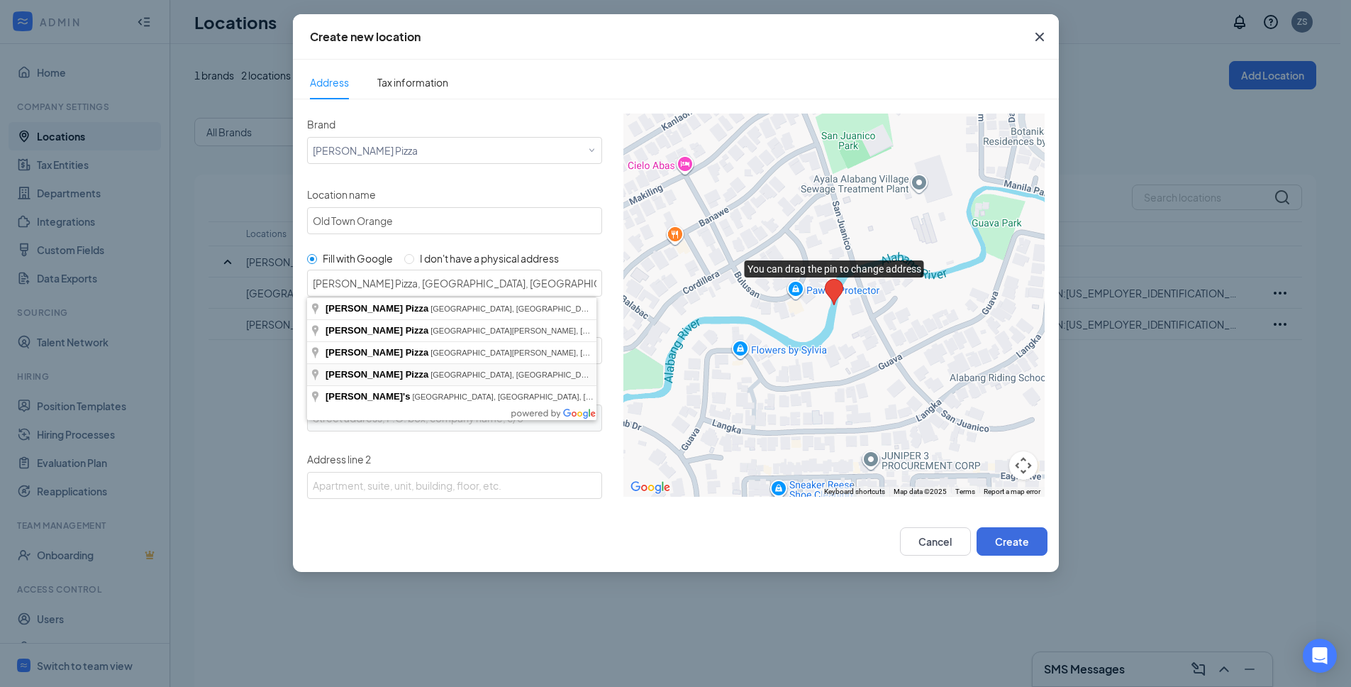
type input "[GEOGRAPHIC_DATA][PERSON_NAME], [STREET_ADDRESS]"
type input "33.7892204, -117.8535501"
type input "[STREET_ADDRESS]"
type input "Orange"
type input "CA"
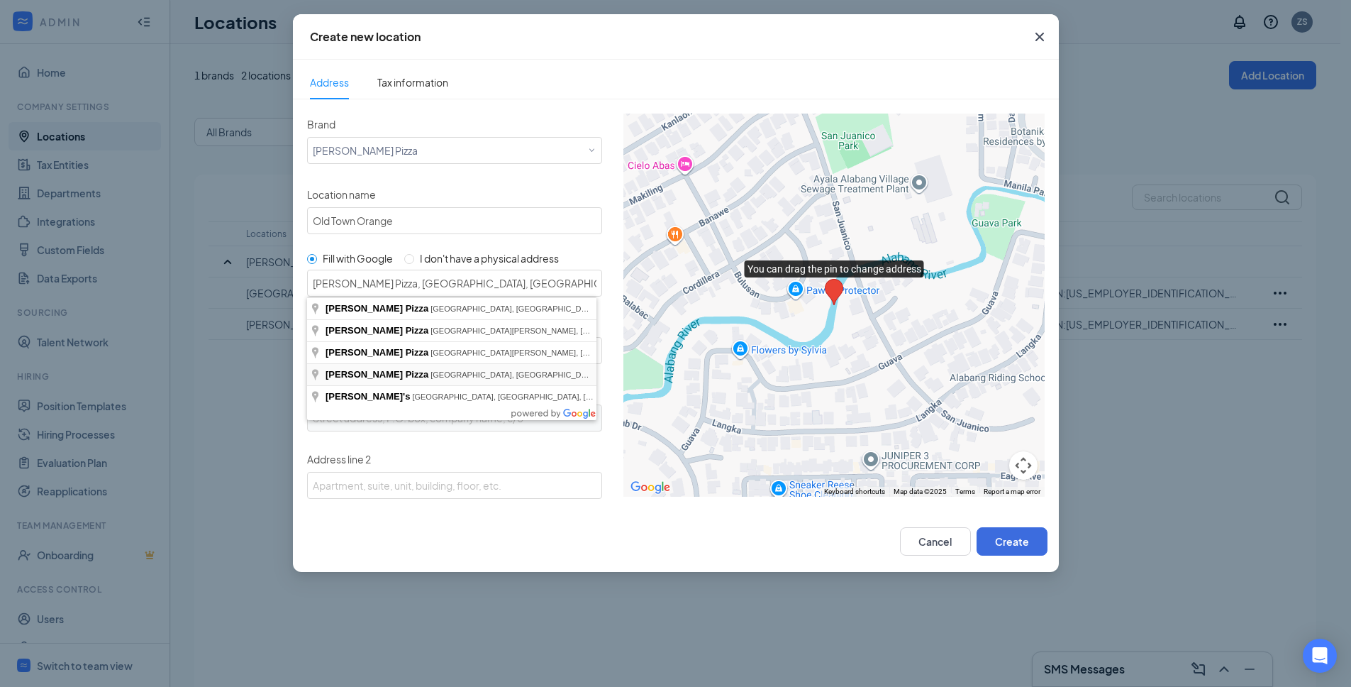
type input "92866"
type input "US"
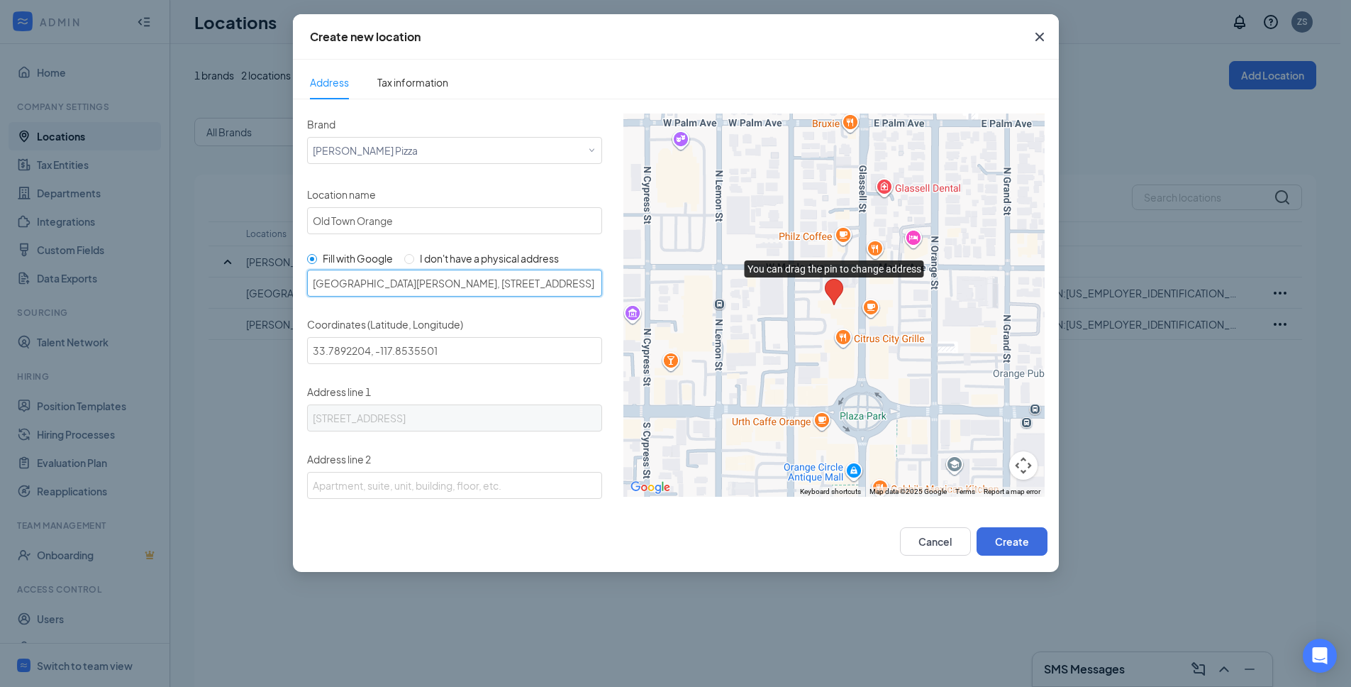
drag, startPoint x: 401, startPoint y: 287, endPoint x: 286, endPoint y: 282, distance: 115.0
click at [286, 282] on div "Create new location Address Tax information Brand Select a brand [PERSON_NAME] …" at bounding box center [675, 343] width 1351 height 687
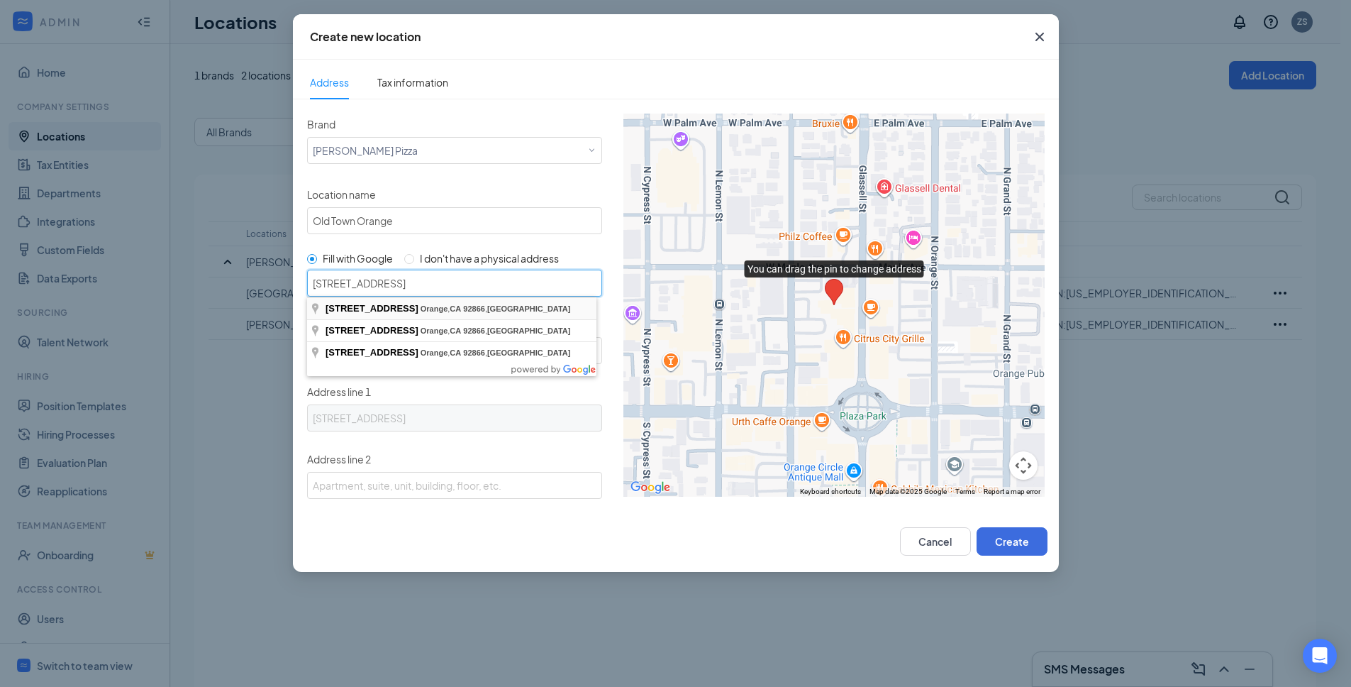
type input "[STREET_ADDRESS]"
type input "33.7892469, -117.8533672"
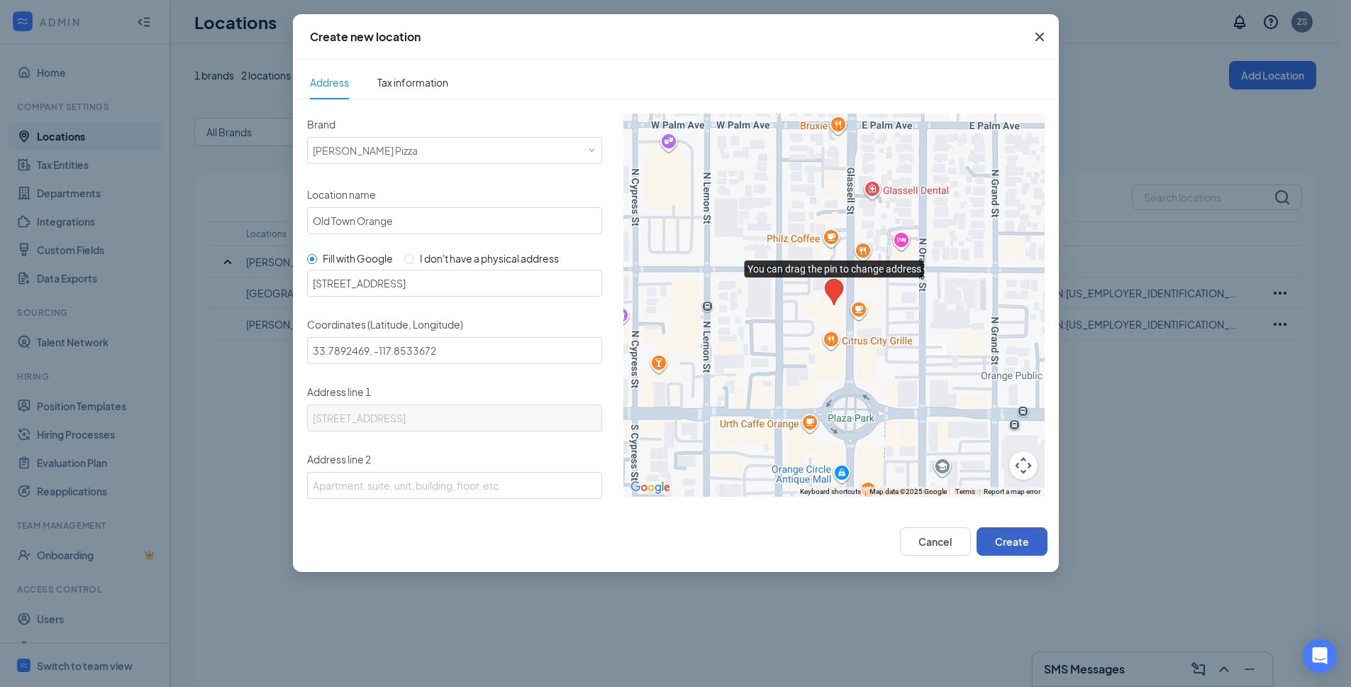
click at [1002, 548] on button "Create" at bounding box center [1012, 541] width 71 height 28
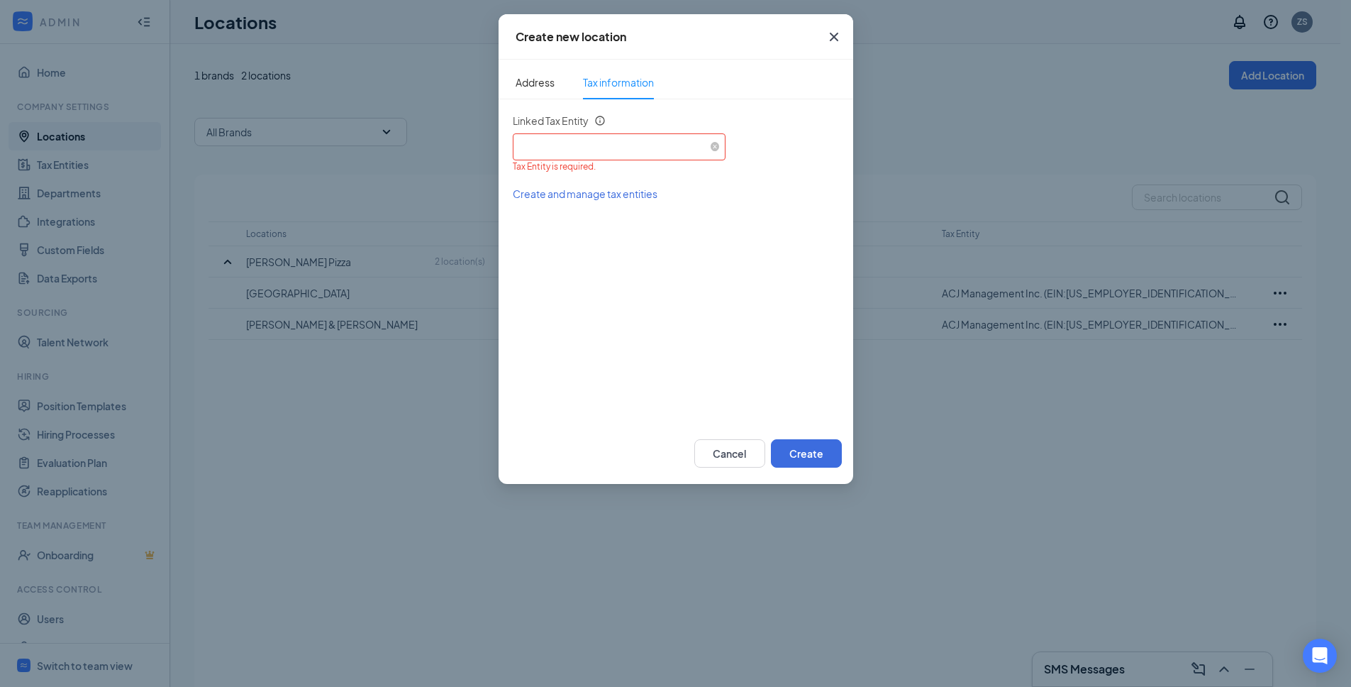
click at [613, 152] on div "Select an existing tax entity" at bounding box center [618, 144] width 201 height 21
click at [606, 194] on li "ACJ Management Inc. (EIN: [US_EMPLOYER_IDENTIFICATION_NUMBER])" at bounding box center [618, 186] width 213 height 24
click at [794, 453] on button "Create" at bounding box center [806, 453] width 71 height 28
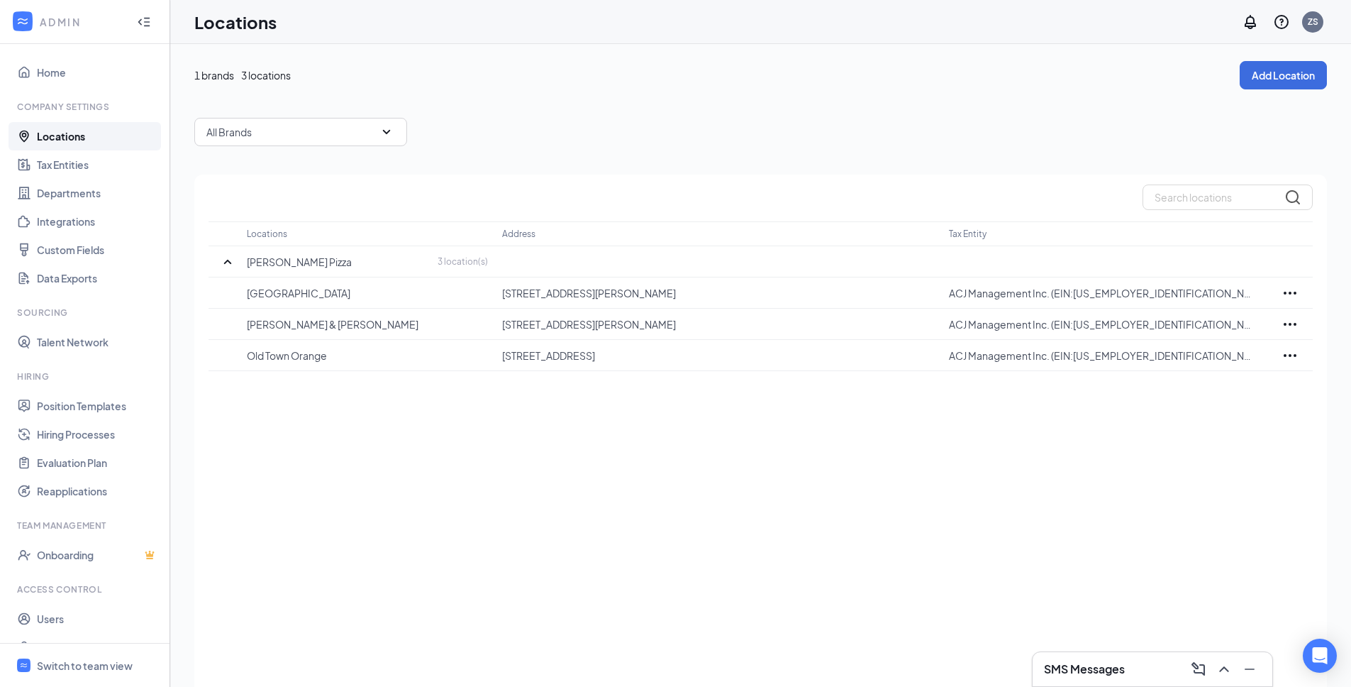
click at [493, 526] on div "Locations Address Tax Entity [PERSON_NAME] Pizza 3 location(s) [GEOGRAPHIC_DATA…" at bounding box center [760, 450] width 1133 height 552
click at [1275, 77] on button "Add Location" at bounding box center [1283, 75] width 87 height 28
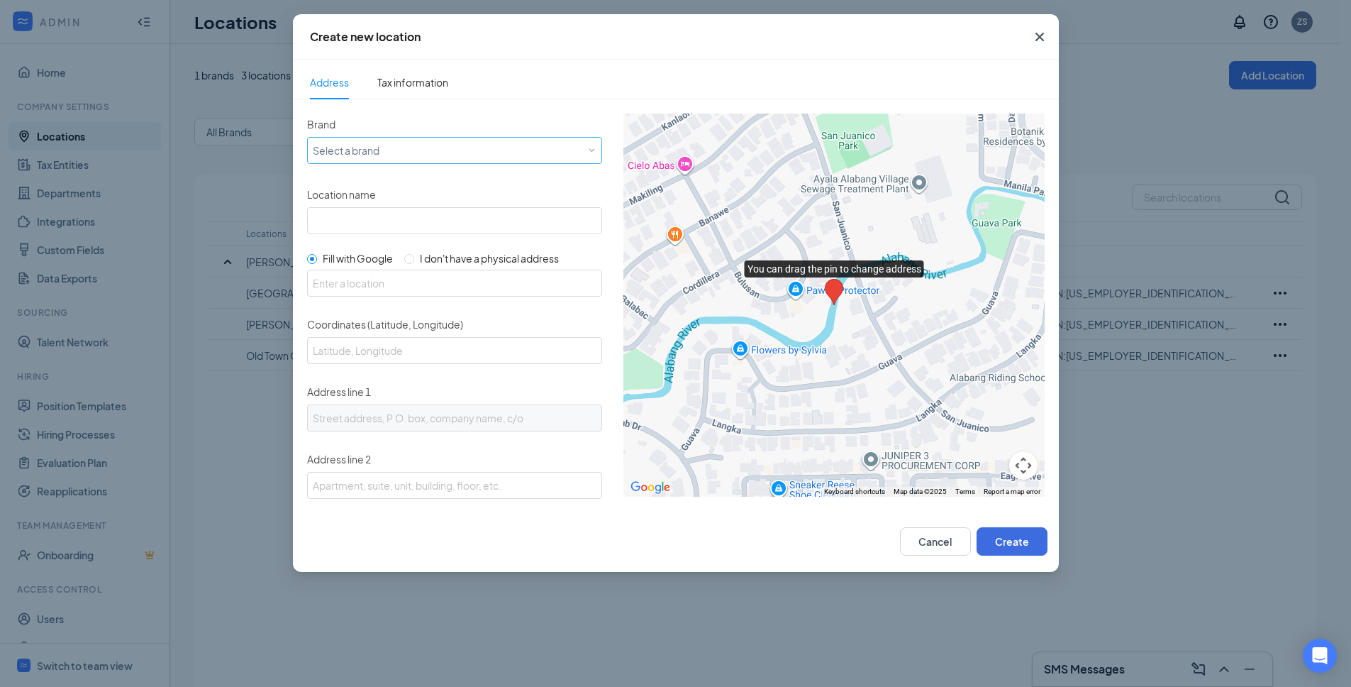
click at [384, 150] on div "Select a brand" at bounding box center [451, 149] width 277 height 17
click at [375, 177] on div "[PERSON_NAME] Pizza" at bounding box center [451, 179] width 279 height 14
click at [360, 222] on input "Location name" at bounding box center [454, 220] width 295 height 27
paste input "Tustin & Meats"
type input "Tustin & Meats"
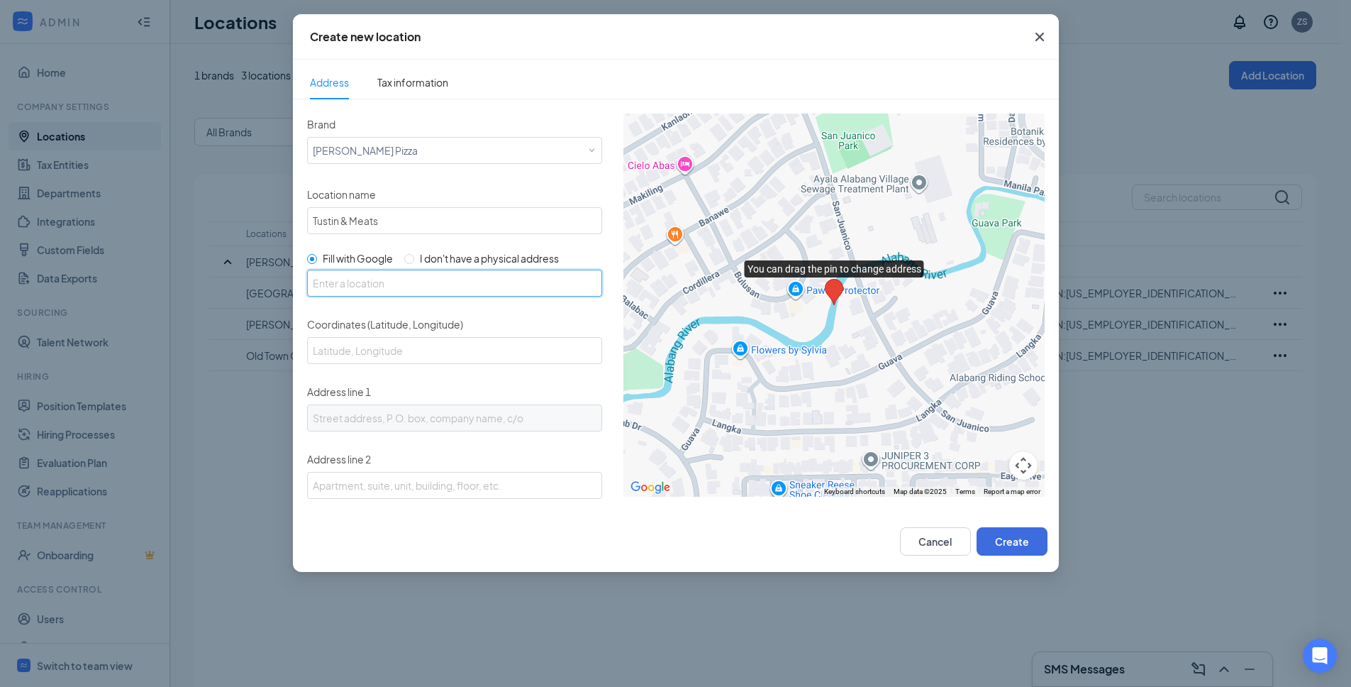
click at [350, 279] on input "text" at bounding box center [454, 283] width 295 height 27
click at [451, 283] on input "text" at bounding box center [454, 283] width 295 height 27
paste input "[STREET_ADDRESS]"
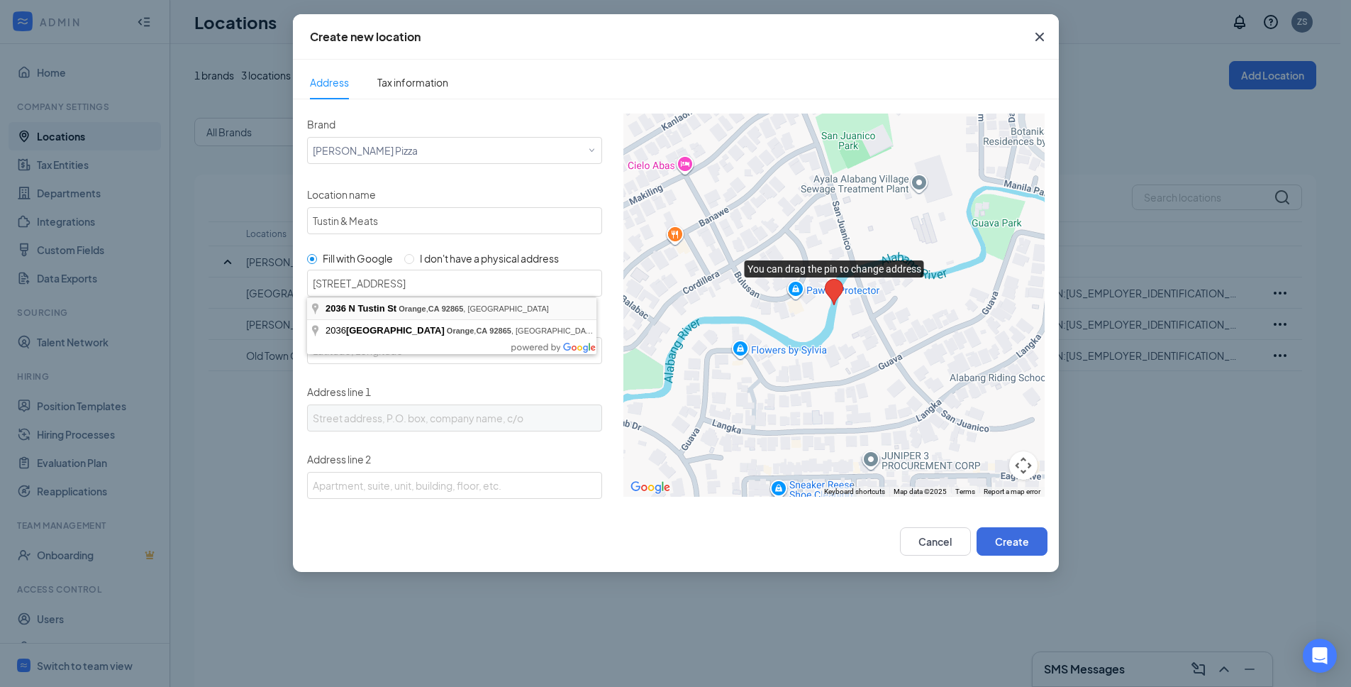
type input "[STREET_ADDRESS]"
type input "33.8215993, -117.8372559"
type input "[STREET_ADDRESS]"
type input "Orange"
type input "CA"
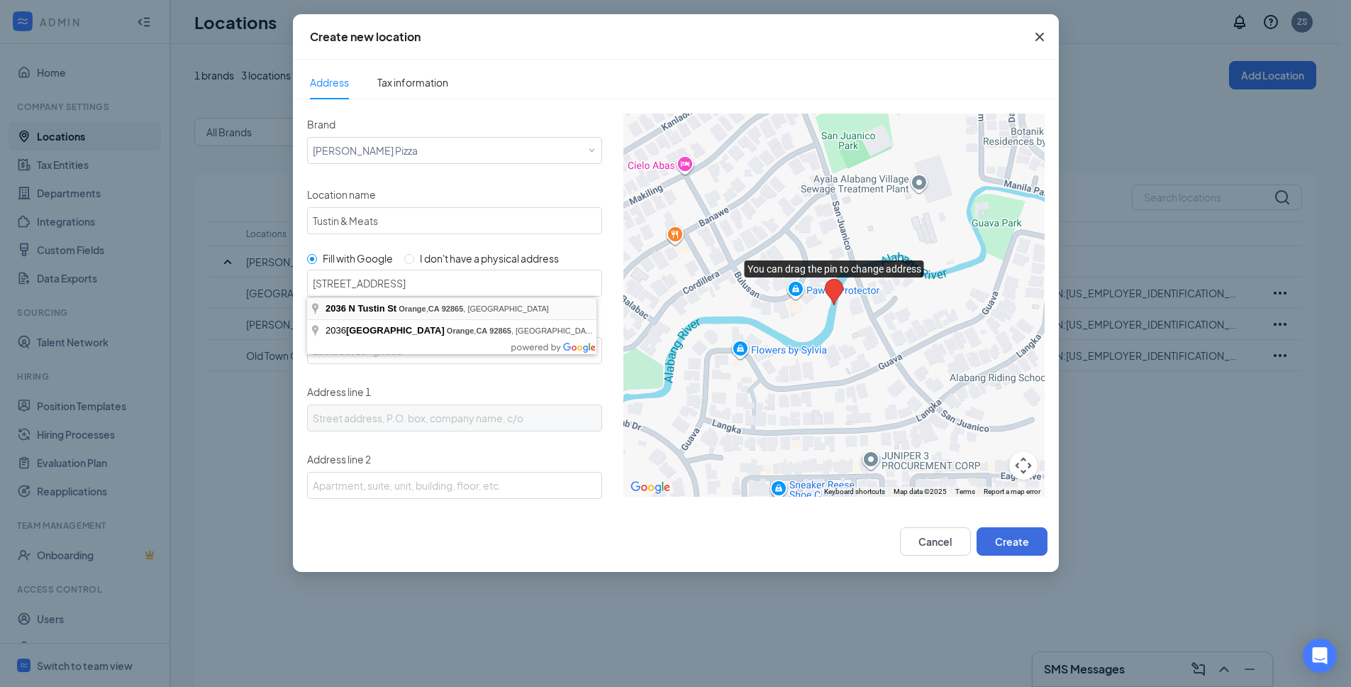
type input "92865"
type input "US"
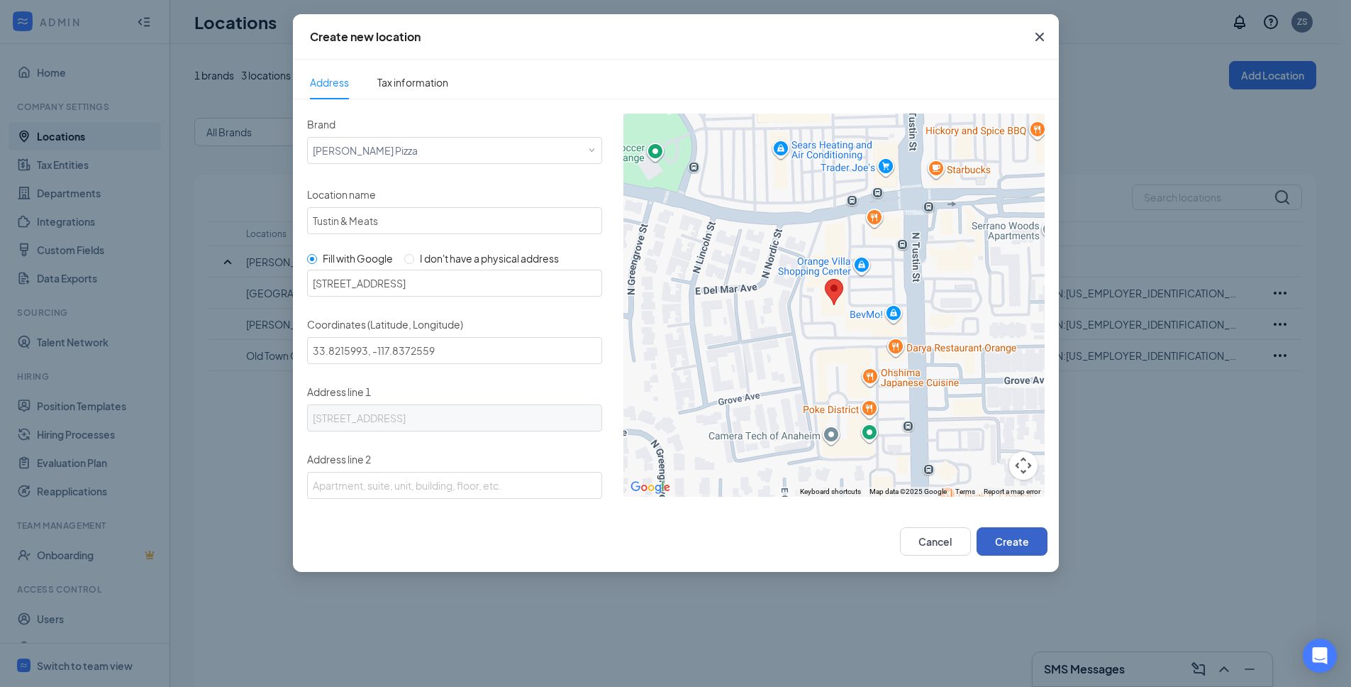
click at [1016, 543] on button "Create" at bounding box center [1012, 541] width 71 height 28
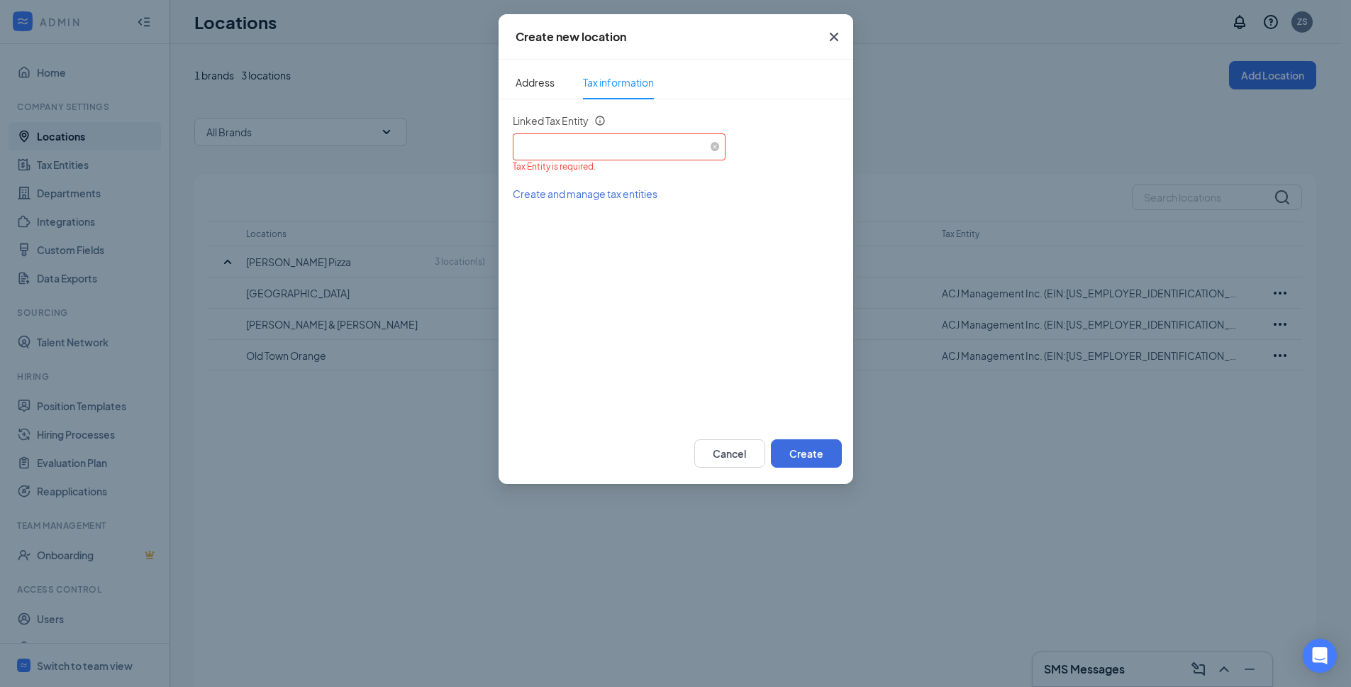
click at [575, 144] on div "Select an existing tax entity" at bounding box center [618, 144] width 201 height 21
click at [580, 188] on span "ACJ Management Inc. (EIN: [US_EMPLOYER_IDENTIFICATION_NUMBER])" at bounding box center [692, 186] width 338 height 14
click at [809, 449] on button "Create" at bounding box center [806, 453] width 71 height 28
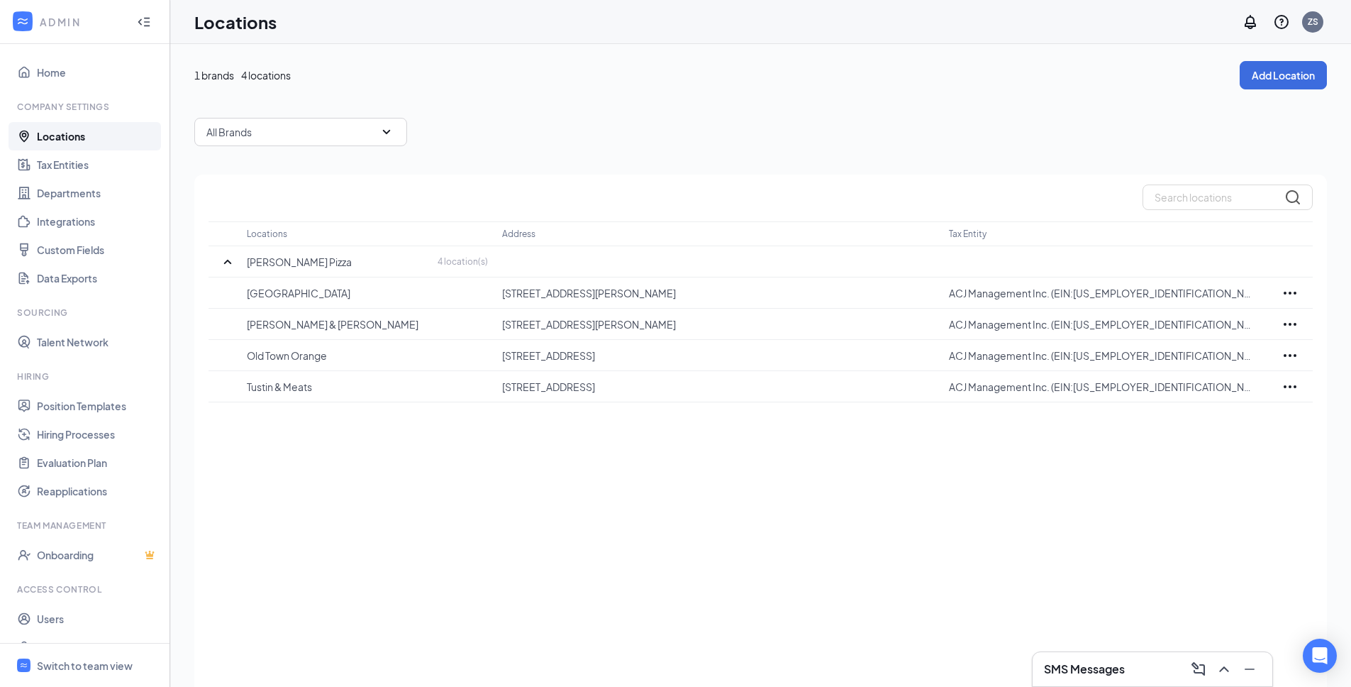
click at [718, 474] on div "Locations Address Tax Entity [PERSON_NAME] Pizza 4 location(s) Anaheim Hills [S…" at bounding box center [760, 450] width 1133 height 552
